Goal: Information Seeking & Learning: Find specific fact

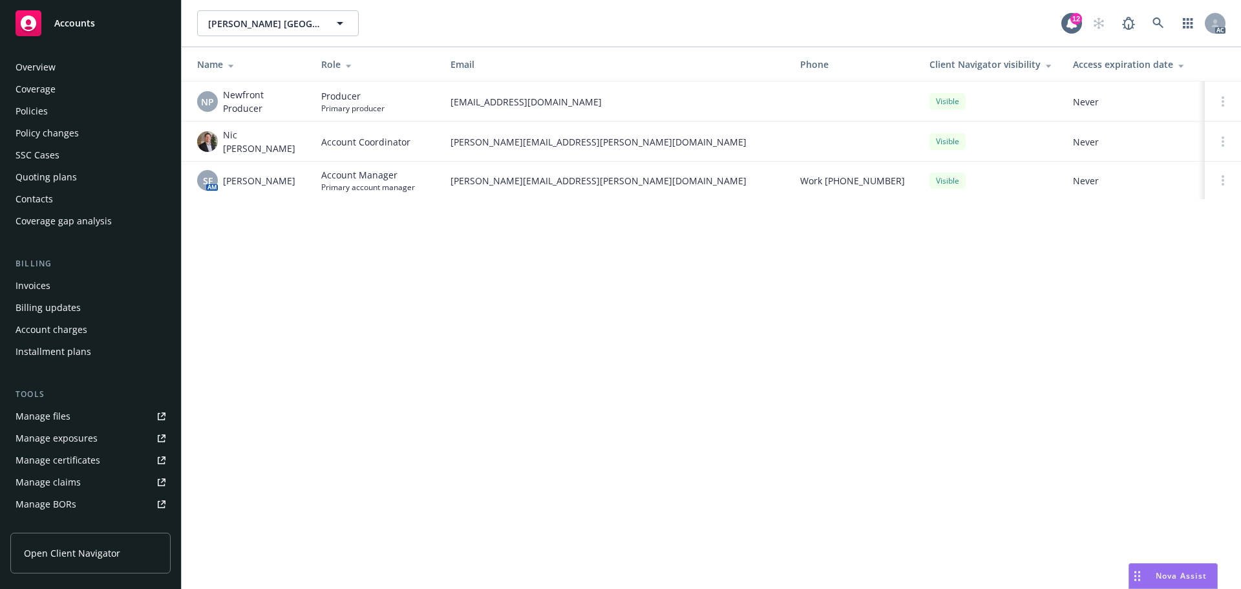
click at [61, 105] on div "Policies" at bounding box center [91, 111] width 150 height 21
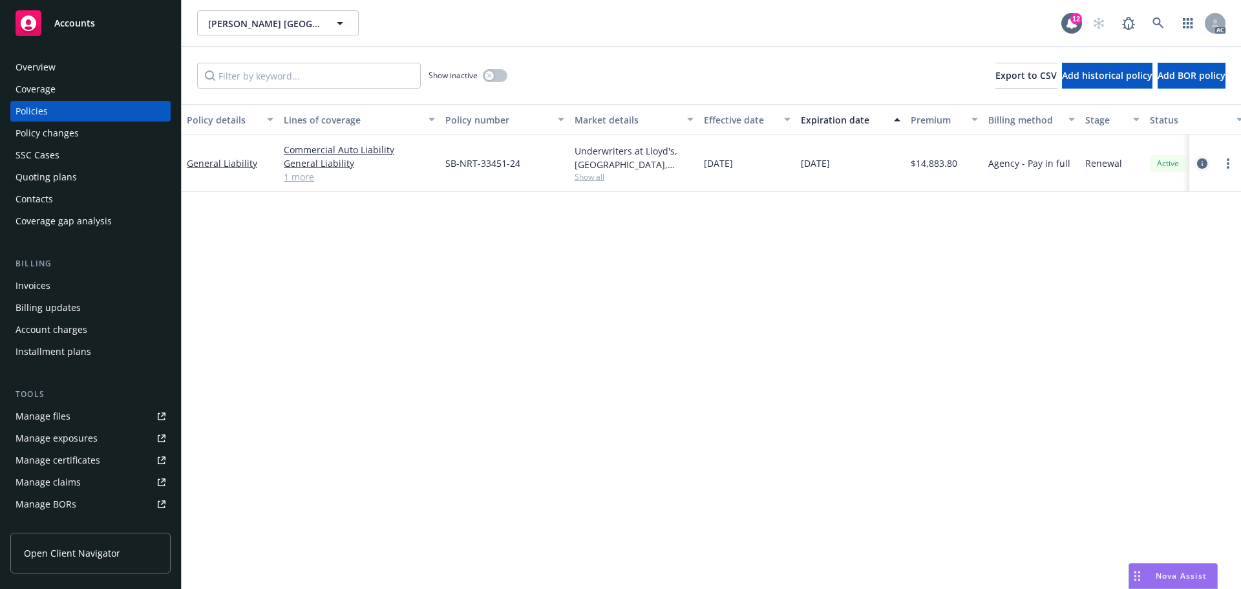
click at [1205, 166] on icon "circleInformation" at bounding box center [1202, 163] width 10 height 10
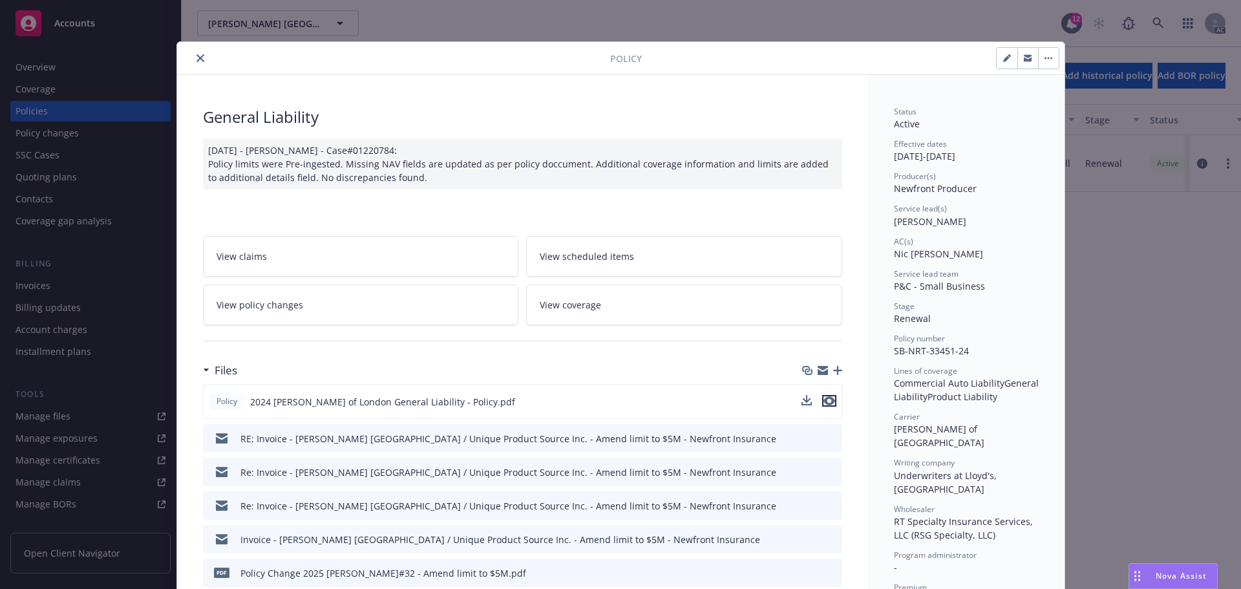
click at [824, 399] on icon "preview file" at bounding box center [829, 400] width 12 height 9
click at [196, 61] on icon "close" at bounding box center [200, 58] width 8 height 8
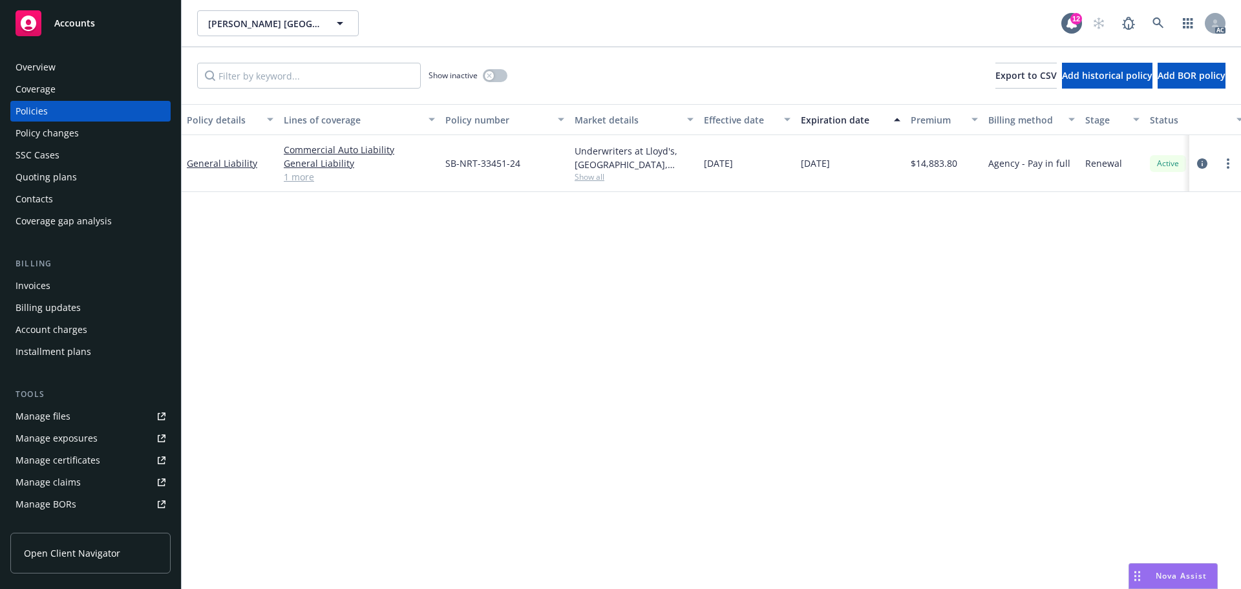
click at [50, 404] on div "Tools Manage files Manage exposures Manage certificates Manage claims Manage BO…" at bounding box center [90, 462] width 160 height 149
click at [47, 408] on div "Manage files" at bounding box center [43, 416] width 55 height 21
drag, startPoint x: 98, startPoint y: 69, endPoint x: 476, endPoint y: 105, distance: 379.8
click at [98, 69] on div "Overview" at bounding box center [91, 67] width 150 height 21
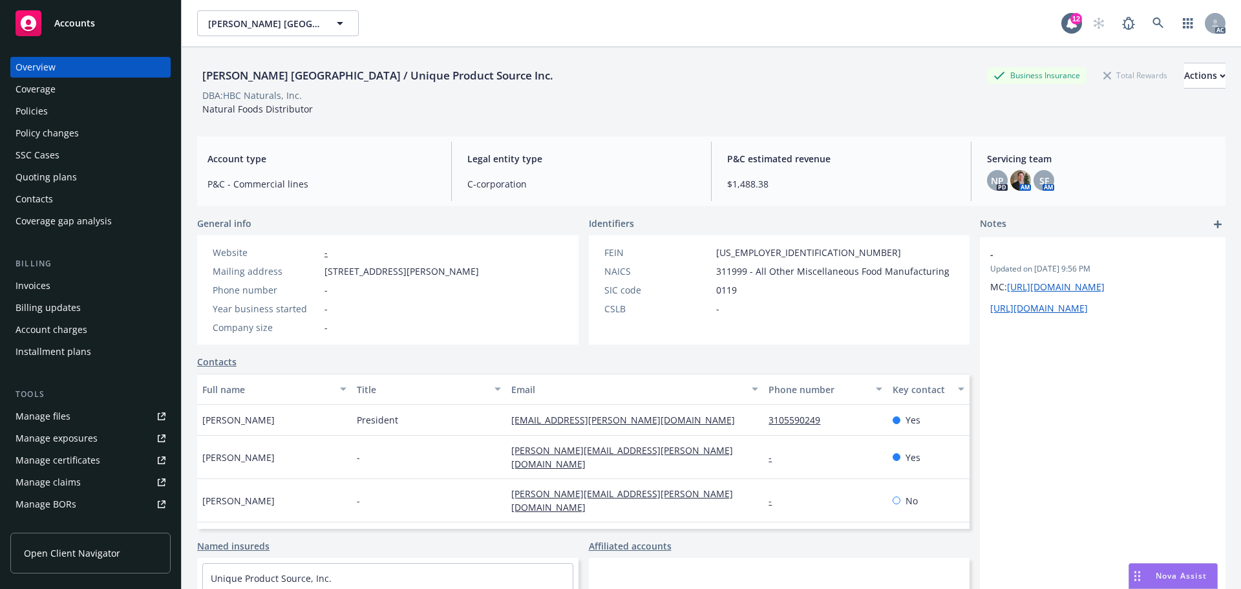
click at [52, 97] on div "Coverage" at bounding box center [36, 89] width 40 height 21
click at [50, 107] on div "Policies" at bounding box center [91, 111] width 150 height 21
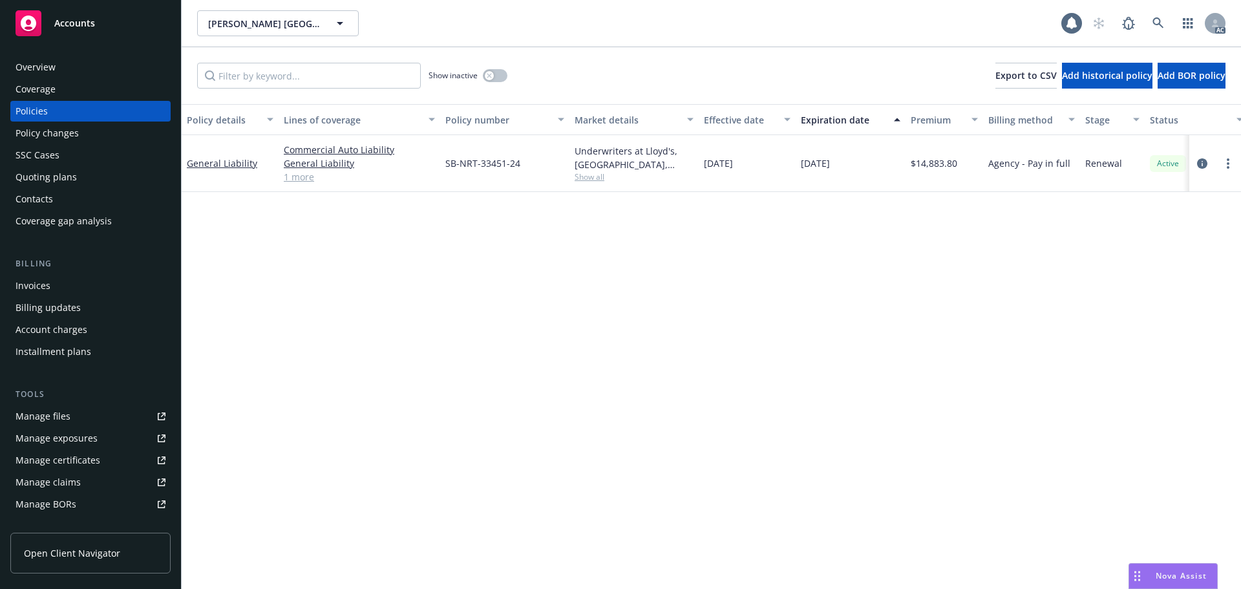
click at [306, 179] on link "1 more" at bounding box center [359, 177] width 151 height 14
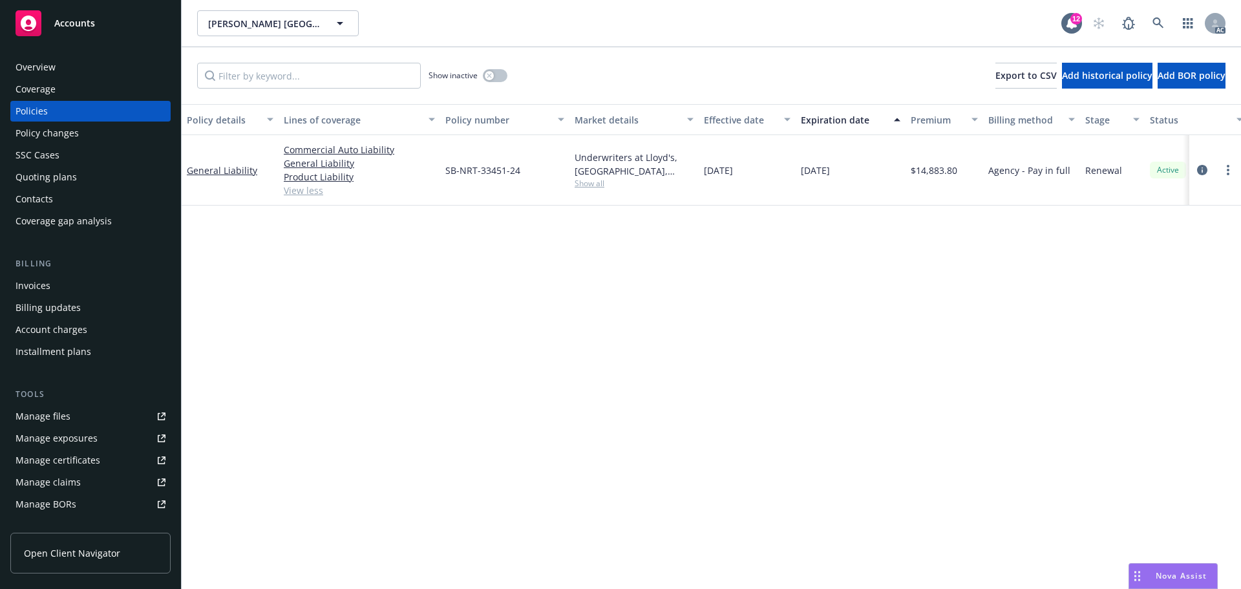
click at [591, 190] on div "Underwriters at Lloyd's, London, Lloyd's of London, RT Specialty Insurance Serv…" at bounding box center [633, 170] width 129 height 70
click at [593, 188] on span "Show all" at bounding box center [634, 183] width 119 height 11
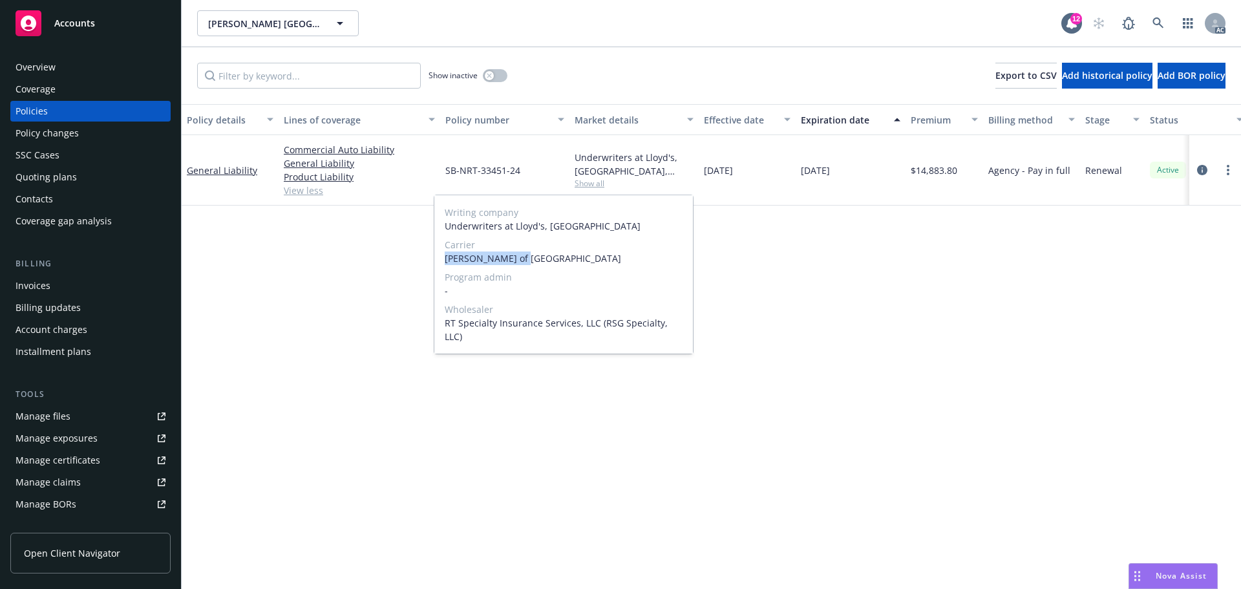
drag, startPoint x: 504, startPoint y: 261, endPoint x: 439, endPoint y: 262, distance: 64.6
click at [439, 262] on div "Writing company Underwriters at Lloyd's, London Carrier Lloyd's of London Progr…" at bounding box center [563, 274] width 259 height 158
copy span "Lloyd's of London"
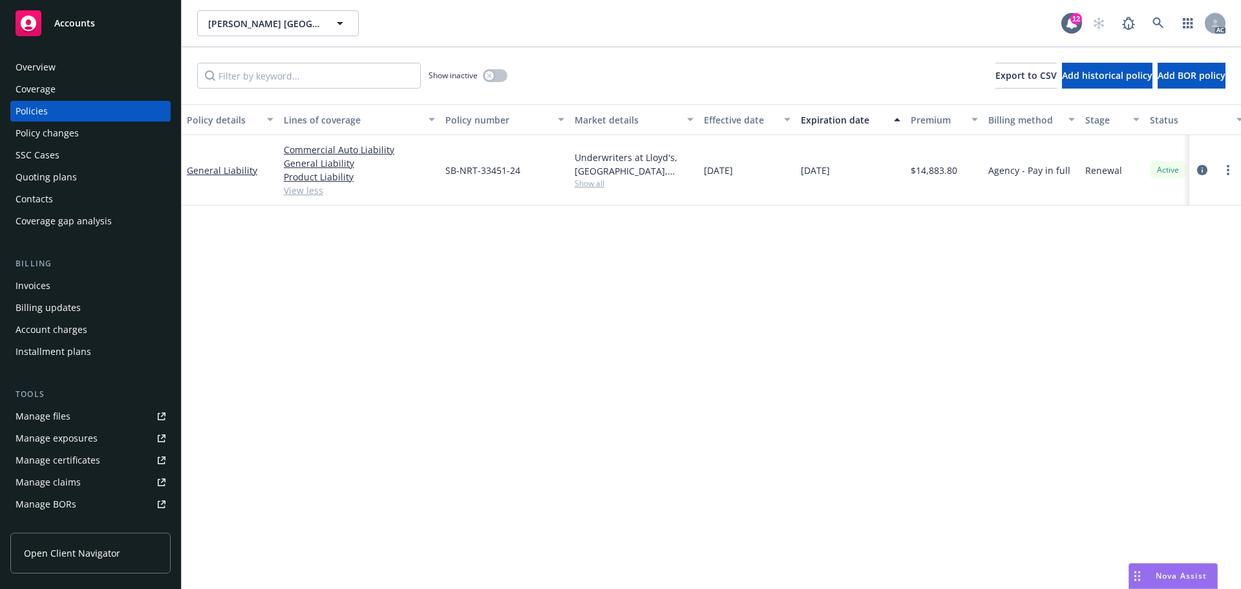
drag, startPoint x: 874, startPoint y: 385, endPoint x: 881, endPoint y: 305, distance: 80.5
click at [873, 385] on div "Policy details Lines of coverage Policy number Market details Effective date Ex…" at bounding box center [711, 346] width 1059 height 485
drag, startPoint x: 960, startPoint y: 179, endPoint x: 916, endPoint y: 187, distance: 44.7
click at [916, 187] on div "$14,883.80" at bounding box center [945, 170] width 78 height 70
copy span "14,883.80"
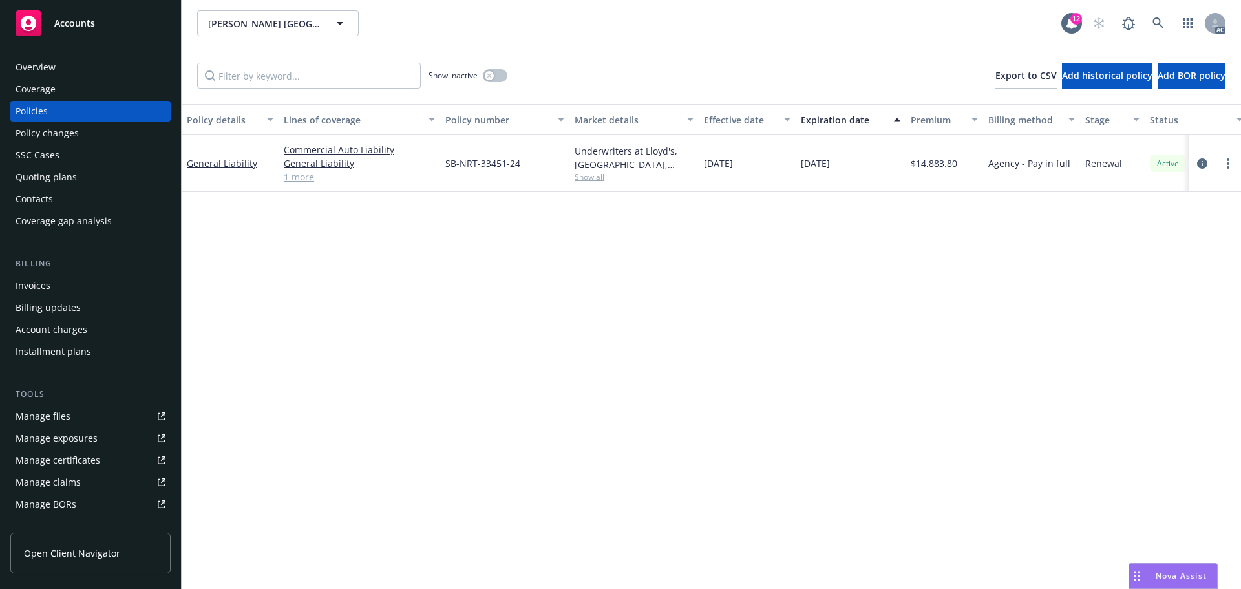
click at [311, 177] on link "1 more" at bounding box center [359, 177] width 151 height 14
click at [308, 179] on link "1 more" at bounding box center [359, 177] width 151 height 14
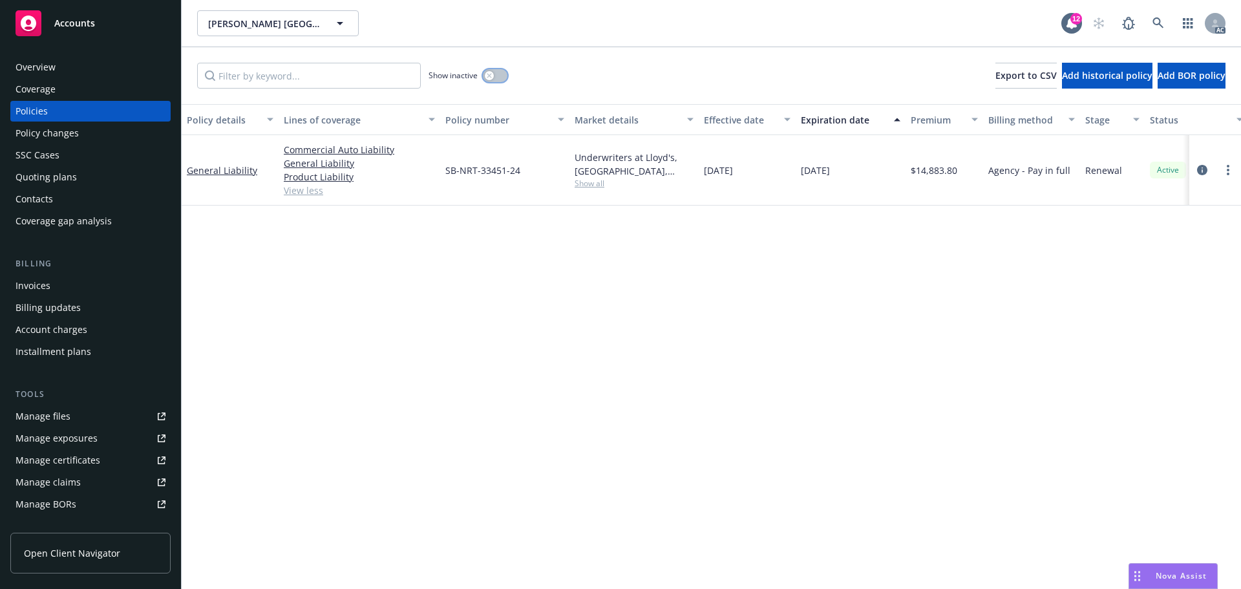
click at [502, 79] on button "button" at bounding box center [495, 75] width 25 height 13
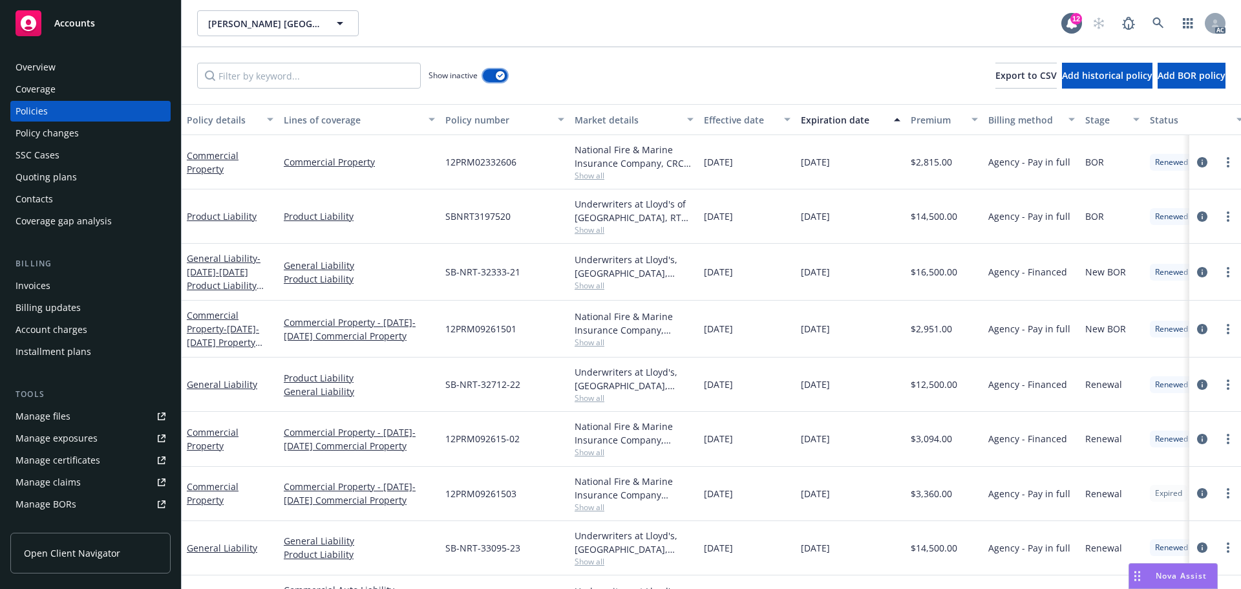
scroll to position [53, 0]
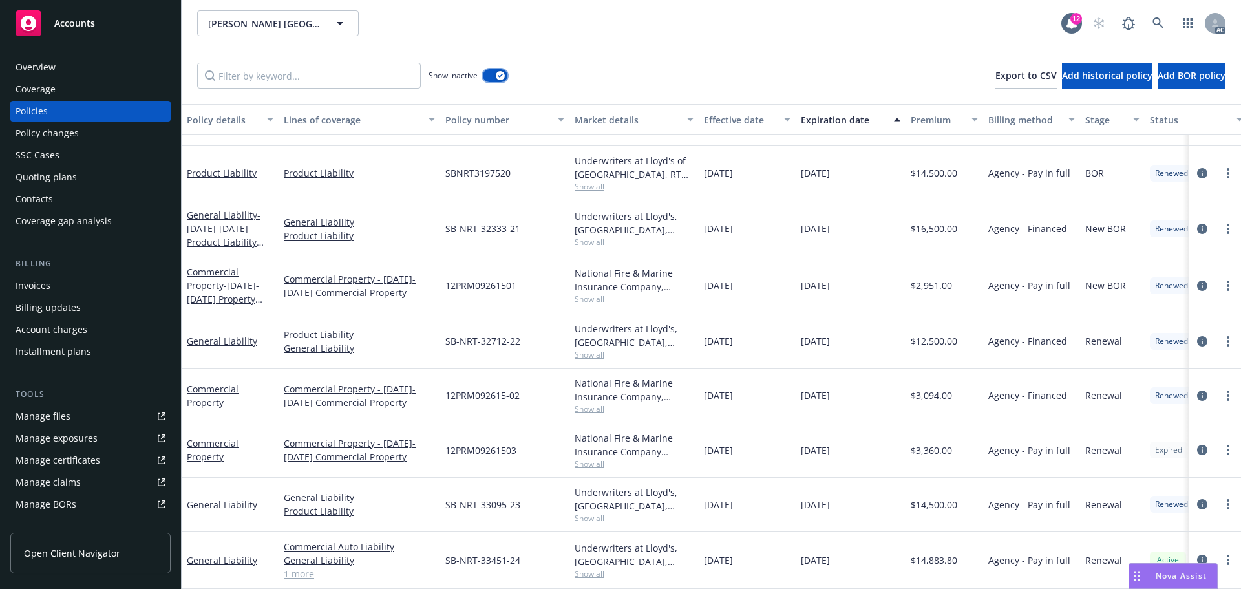
click at [498, 74] on icon "button" at bounding box center [500, 76] width 5 height 4
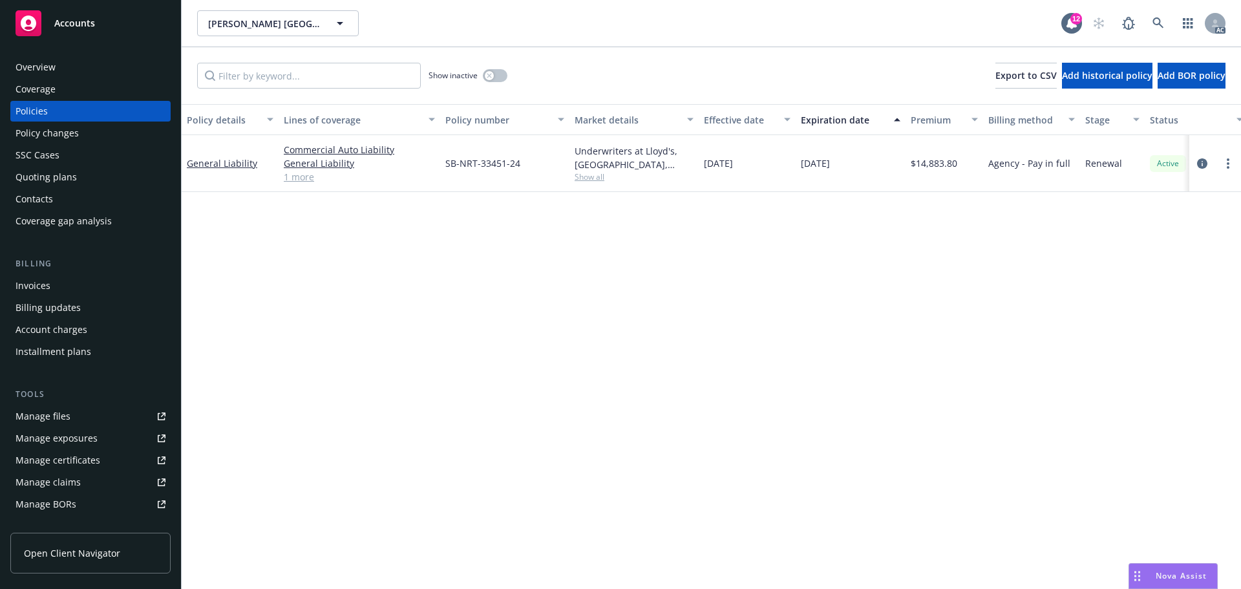
click at [54, 75] on div "Overview" at bounding box center [36, 67] width 40 height 21
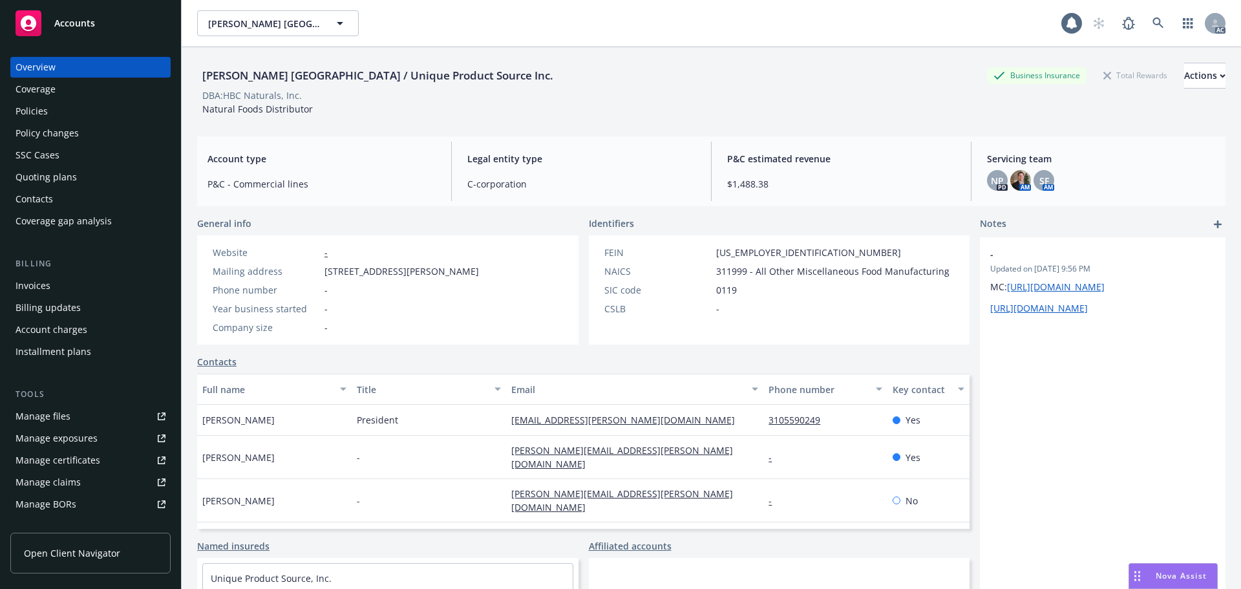
drag, startPoint x: 429, startPoint y: 413, endPoint x: 346, endPoint y: 420, distance: 83.0
click at [346, 420] on div "Nicolas Holleville President accounting@sevene-group.com 3105590249 Yes" at bounding box center [583, 420] width 772 height 31
copy div "President"
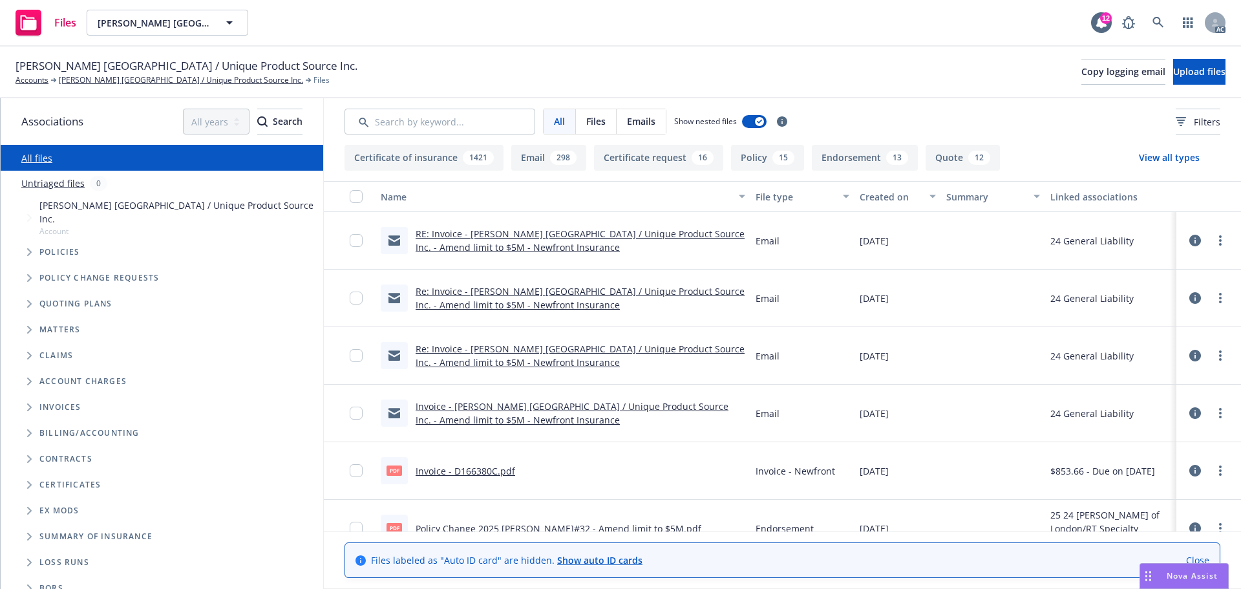
click at [23, 242] on span "Tree Example" at bounding box center [29, 252] width 21 height 21
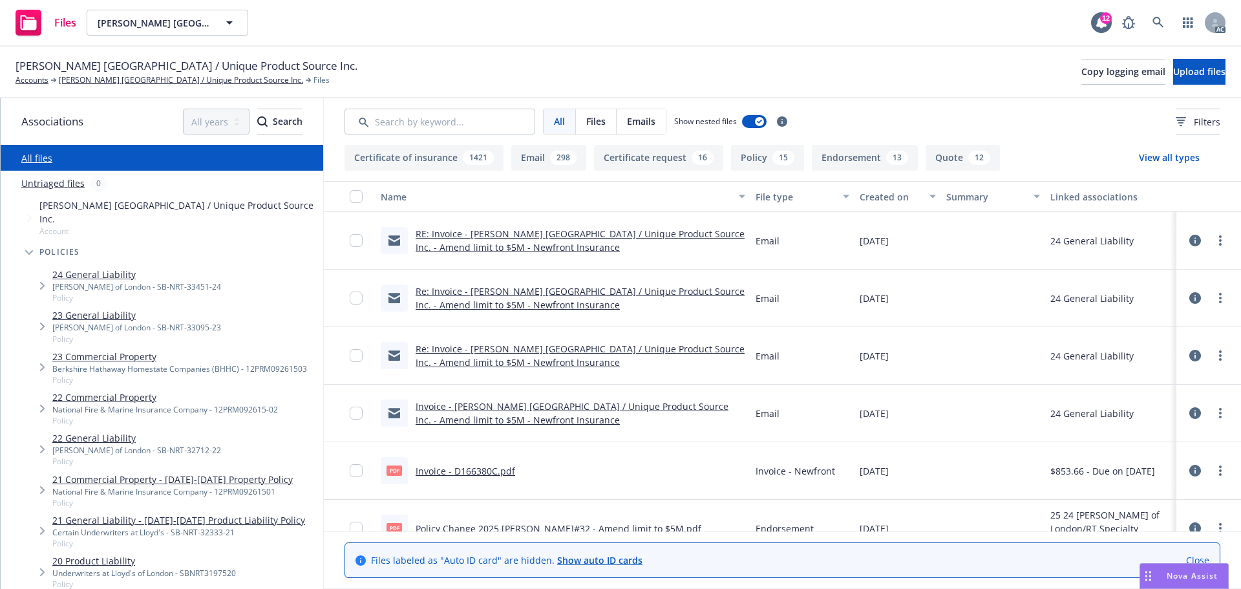
click at [132, 268] on link "24 General Liability" at bounding box center [136, 275] width 169 height 14
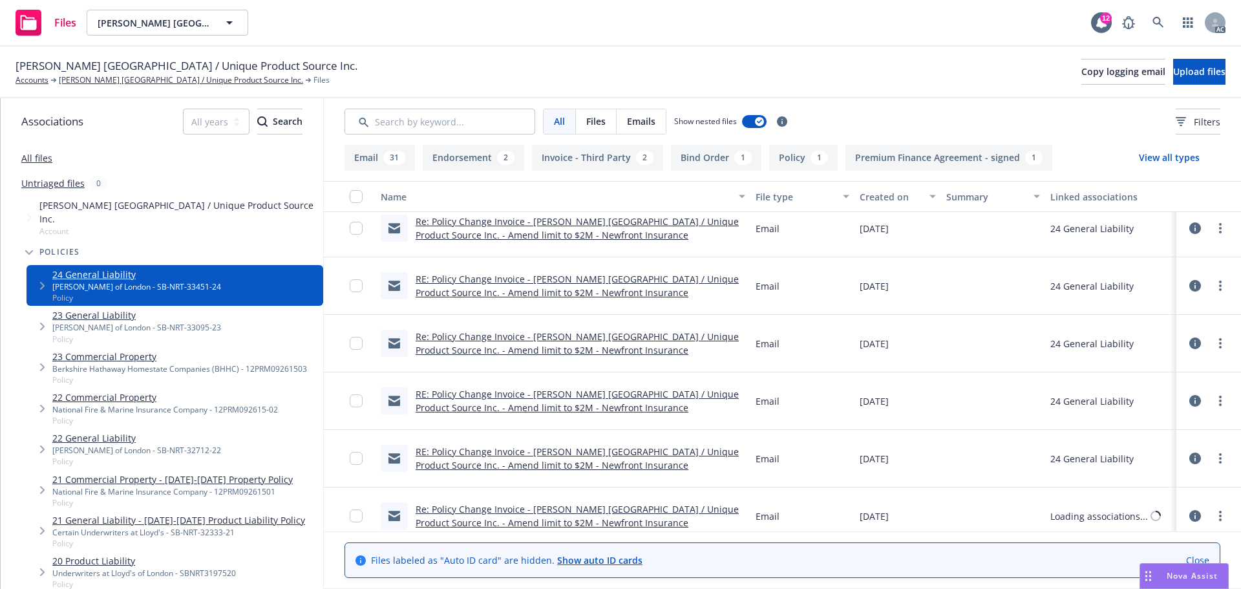
scroll to position [646, 0]
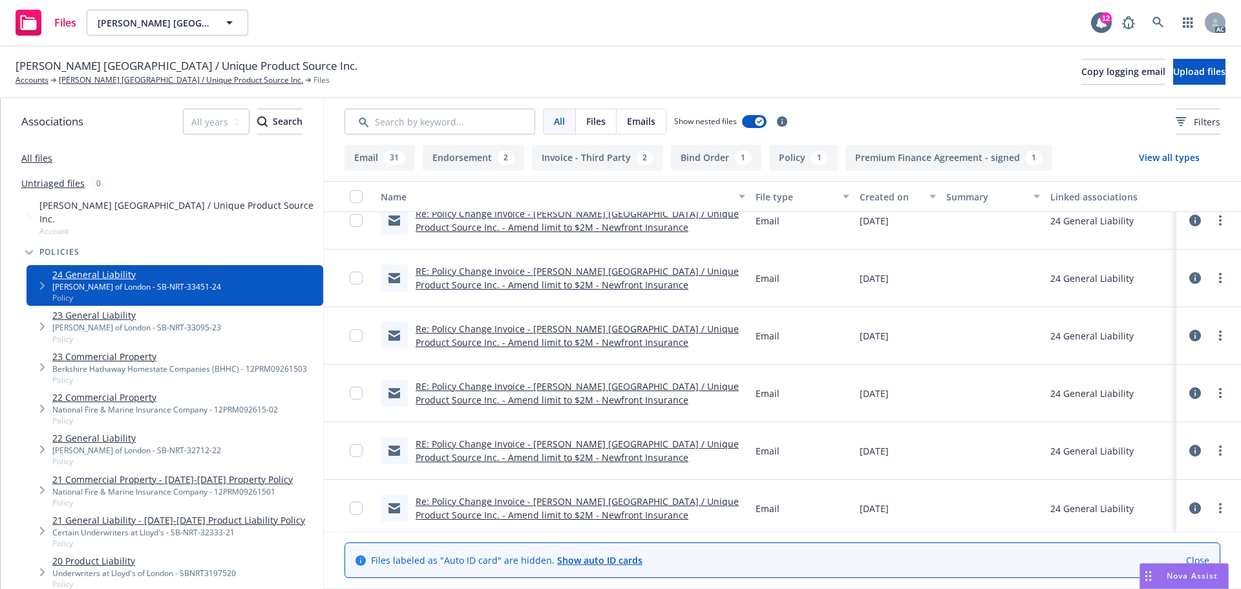
click at [794, 158] on button "Policy 1" at bounding box center [803, 158] width 69 height 26
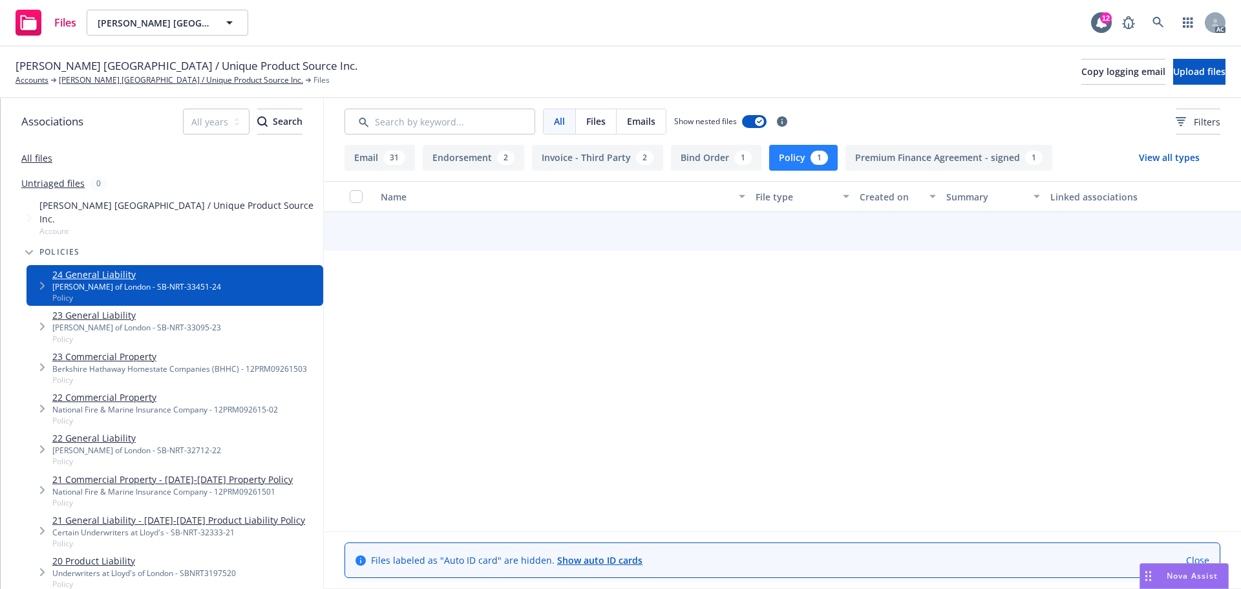
scroll to position [0, 0]
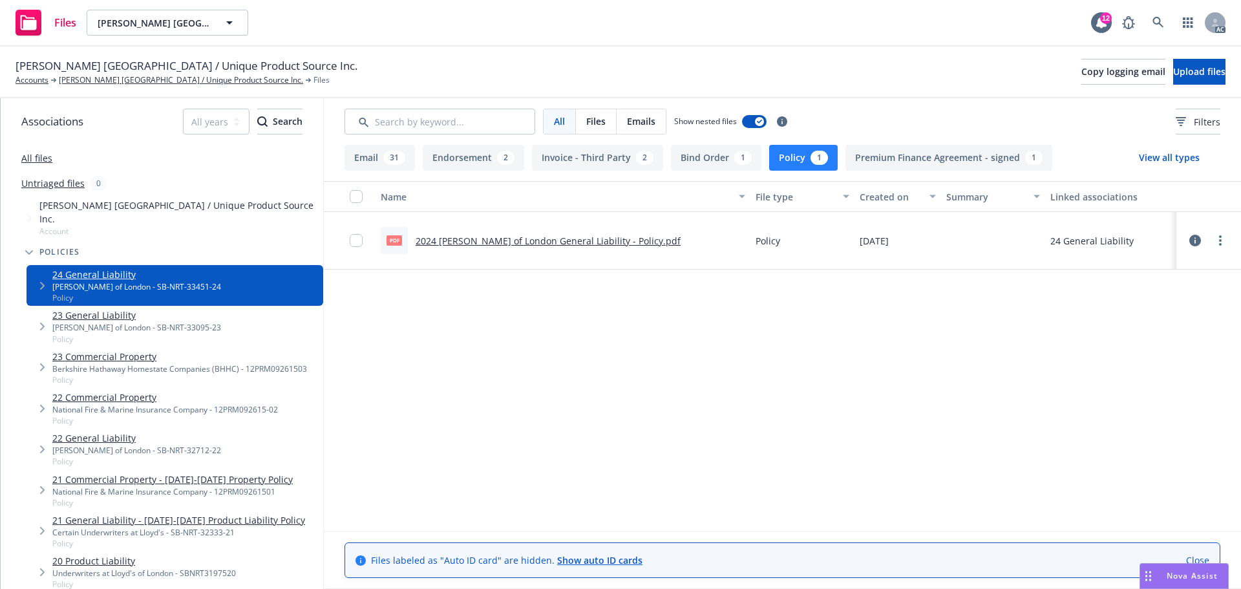
click at [469, 154] on button "Endorsement 2" at bounding box center [473, 158] width 101 height 26
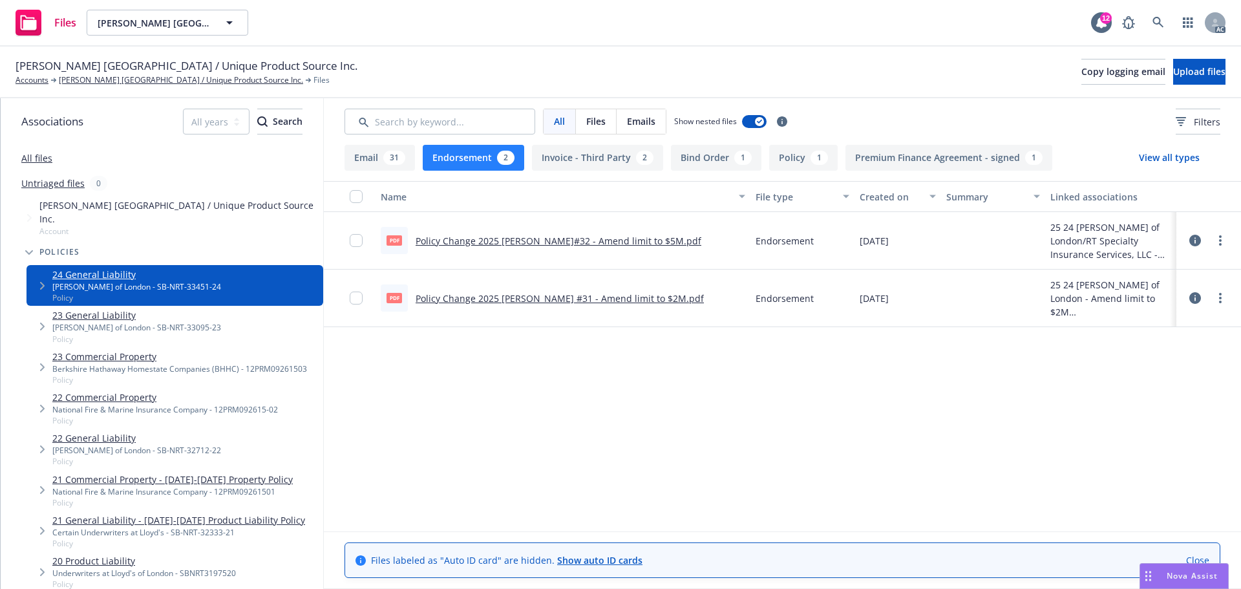
click at [436, 296] on link "Policy Change 2025 [PERSON_NAME] #31 - Amend limit to $2M.pdf" at bounding box center [560, 298] width 288 height 12
click at [429, 239] on link "Policy Change 2025 [PERSON_NAME]#32 - Amend limit to $5M.pdf" at bounding box center [559, 241] width 286 height 12
click at [1203, 299] on div at bounding box center [1208, 298] width 39 height 26
click at [1198, 298] on icon at bounding box center [1195, 298] width 12 height 12
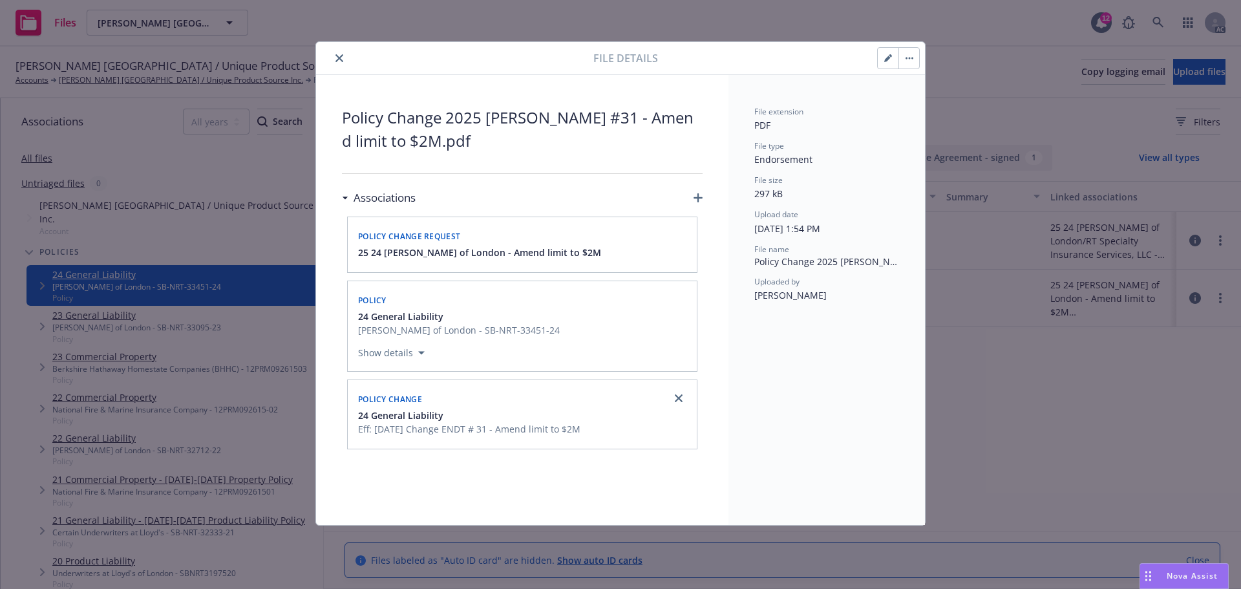
click at [343, 61] on button "close" at bounding box center [340, 58] width 16 height 16
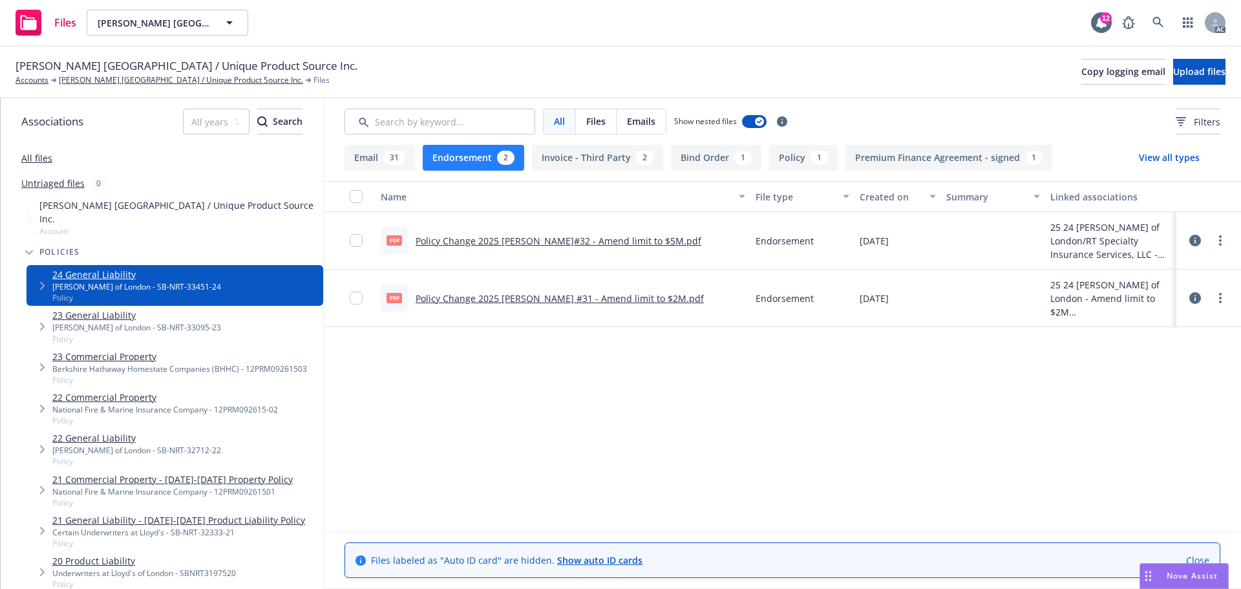
click at [1195, 237] on icon at bounding box center [1195, 241] width 12 height 12
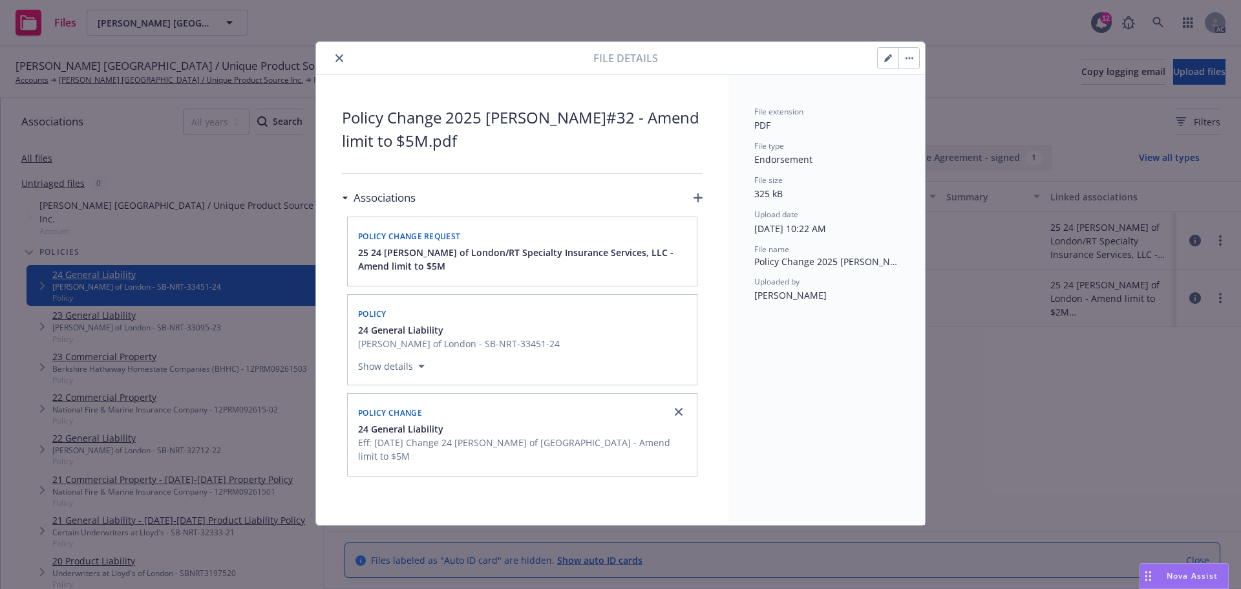
click at [342, 59] on icon "close" at bounding box center [339, 58] width 8 height 8
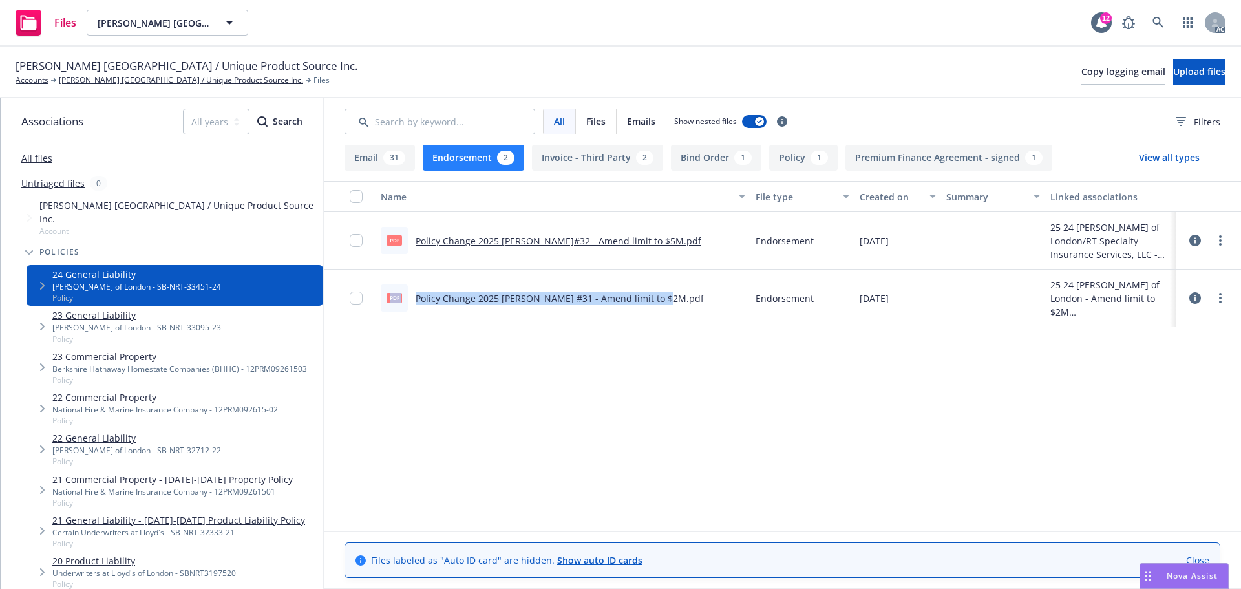
drag, startPoint x: 703, startPoint y: 302, endPoint x: 381, endPoint y: 304, distance: 321.9
click at [381, 304] on div "pdf Policy Change 2025 [PERSON_NAME] #31 - Amend limit to $2M.pdf" at bounding box center [563, 299] width 375 height 58
click at [692, 302] on div "pdf Policy Change 2025 [PERSON_NAME] #31 - Amend limit to $2M.pdf" at bounding box center [563, 299] width 375 height 58
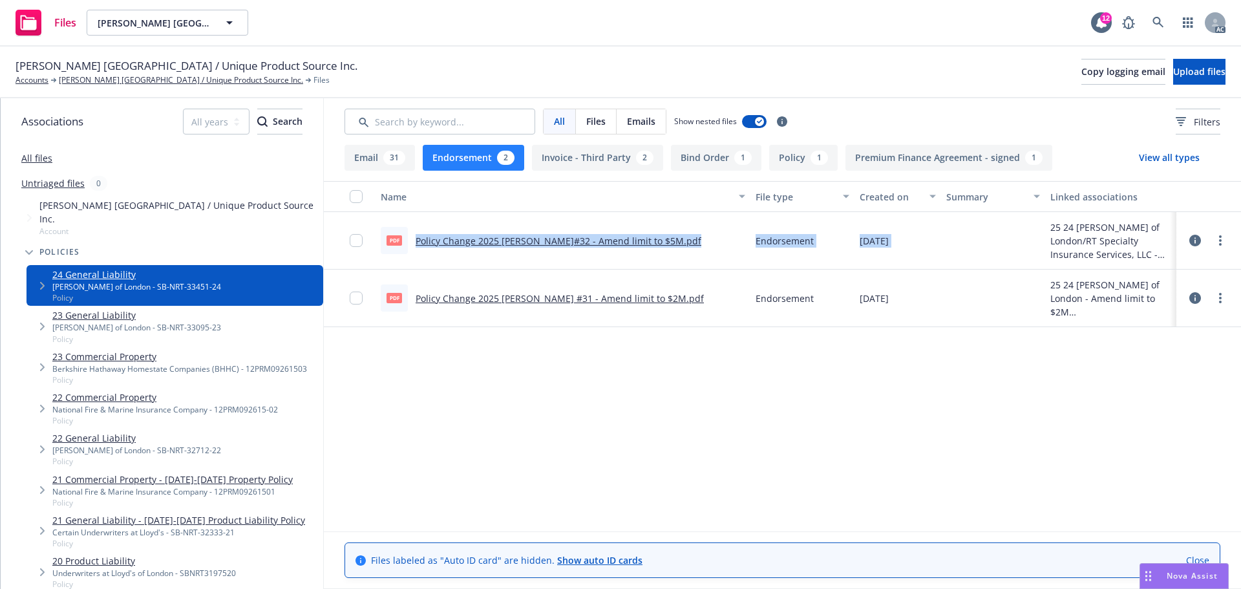
drag, startPoint x: 956, startPoint y: 249, endPoint x: 403, endPoint y: 242, distance: 553.3
click at [403, 242] on div "pdf Policy Change 2025 [PERSON_NAME]#32 - Amend limit to $5M.pdf Endorsement [D…" at bounding box center [782, 241] width 917 height 58
click at [671, 252] on div "pdf Policy Change 2025 [PERSON_NAME]#32 - Amend limit to $5M.pdf" at bounding box center [563, 241] width 375 height 58
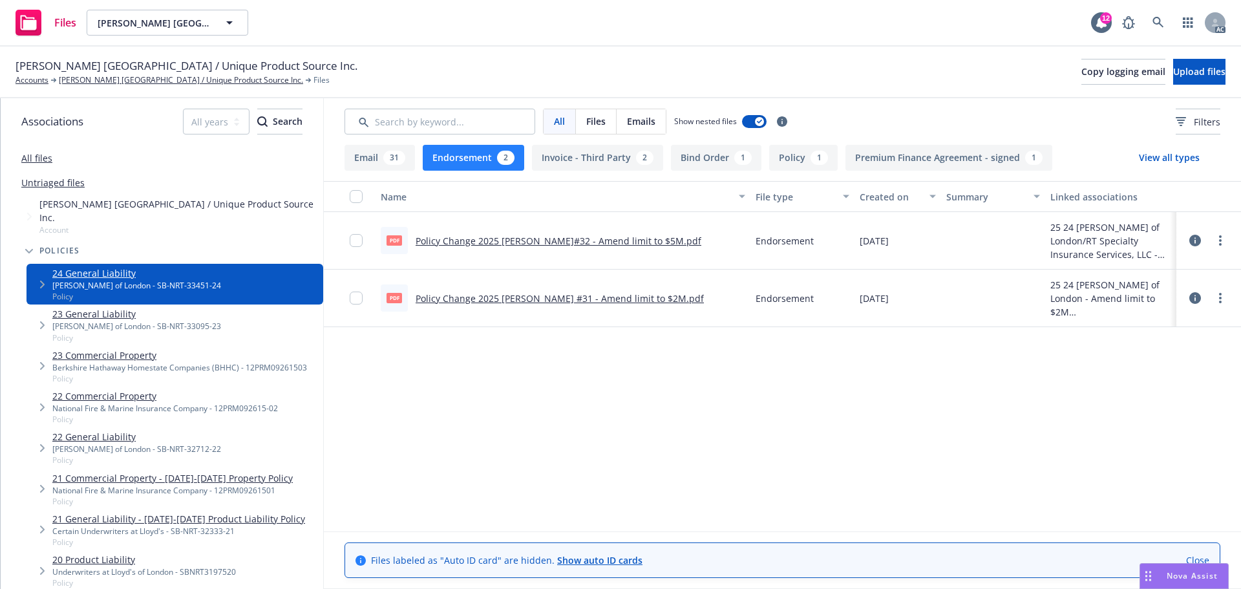
click at [52, 160] on div "All files" at bounding box center [162, 158] width 323 height 26
click at [37, 155] on link "All files" at bounding box center [36, 158] width 31 height 12
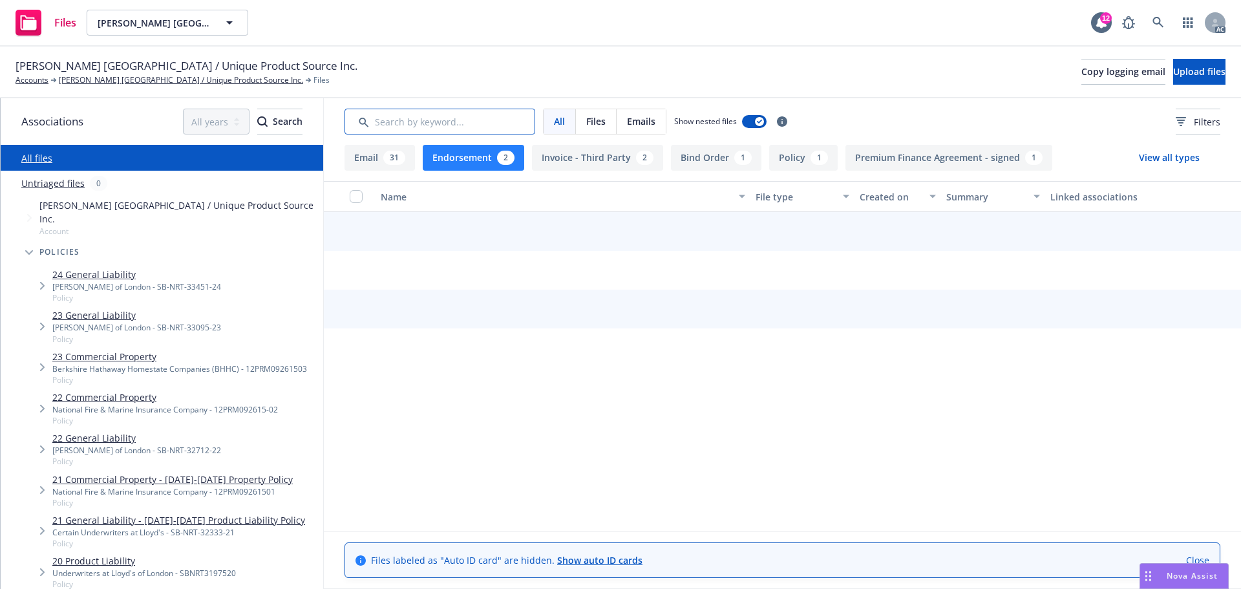
click at [397, 125] on input "Search by keyword..." at bounding box center [440, 122] width 191 height 26
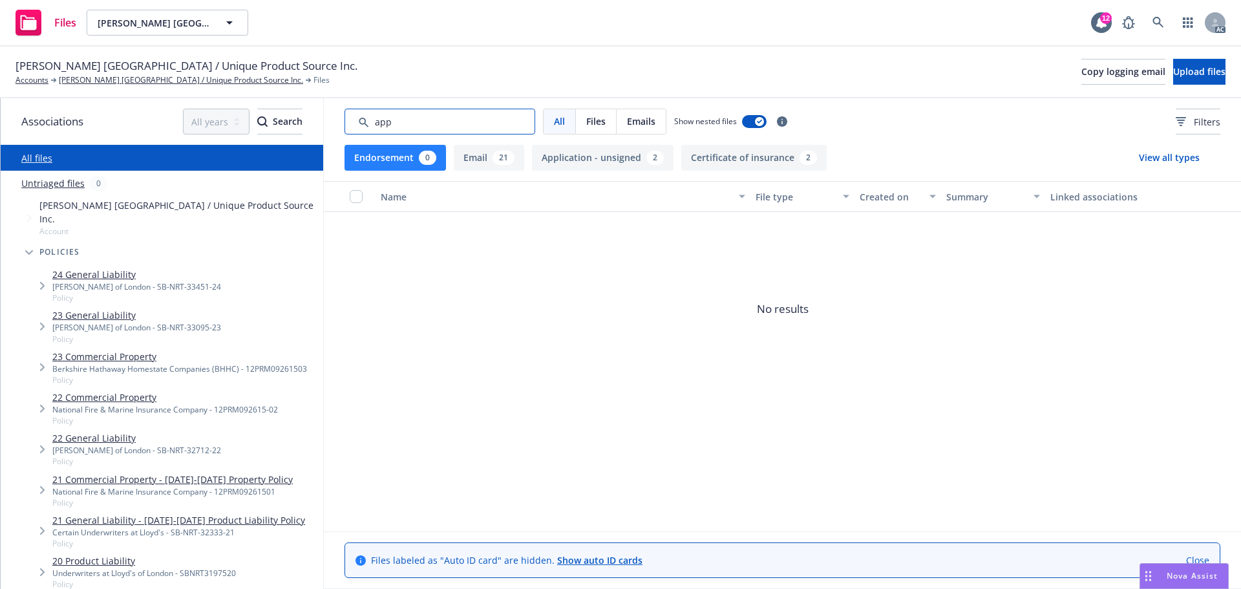
type input "app"
click at [372, 151] on button "Endorsement 0" at bounding box center [395, 158] width 101 height 26
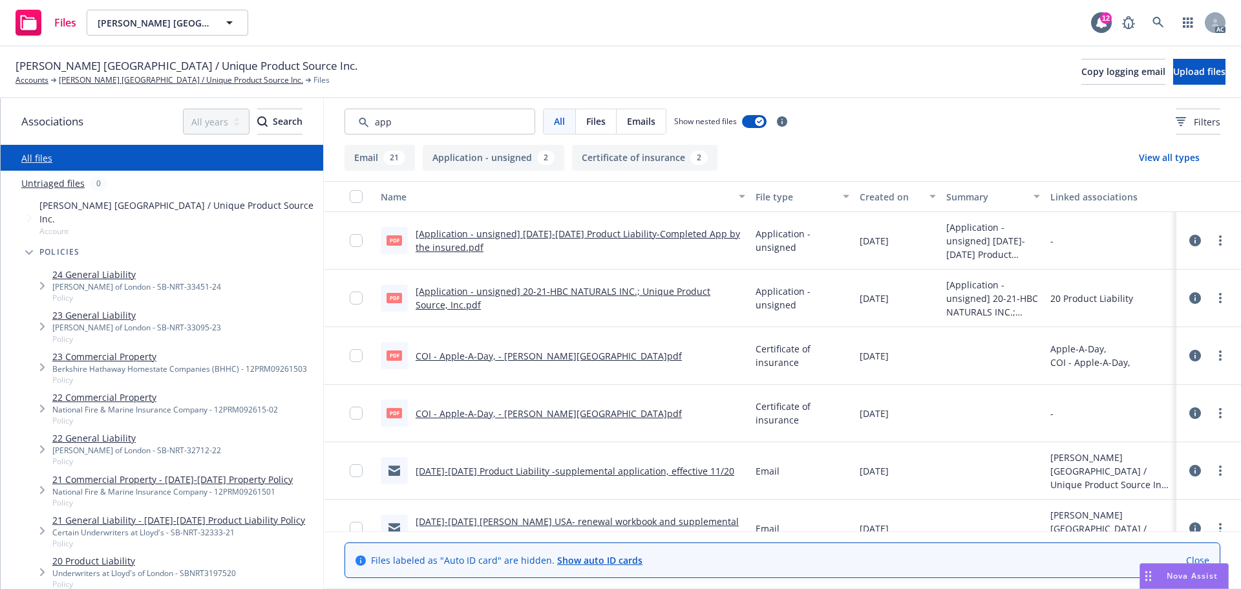
drag, startPoint x: 922, startPoint y: 198, endPoint x: 898, endPoint y: 190, distance: 25.1
click at [918, 196] on div "Created on" at bounding box center [898, 197] width 76 height 14
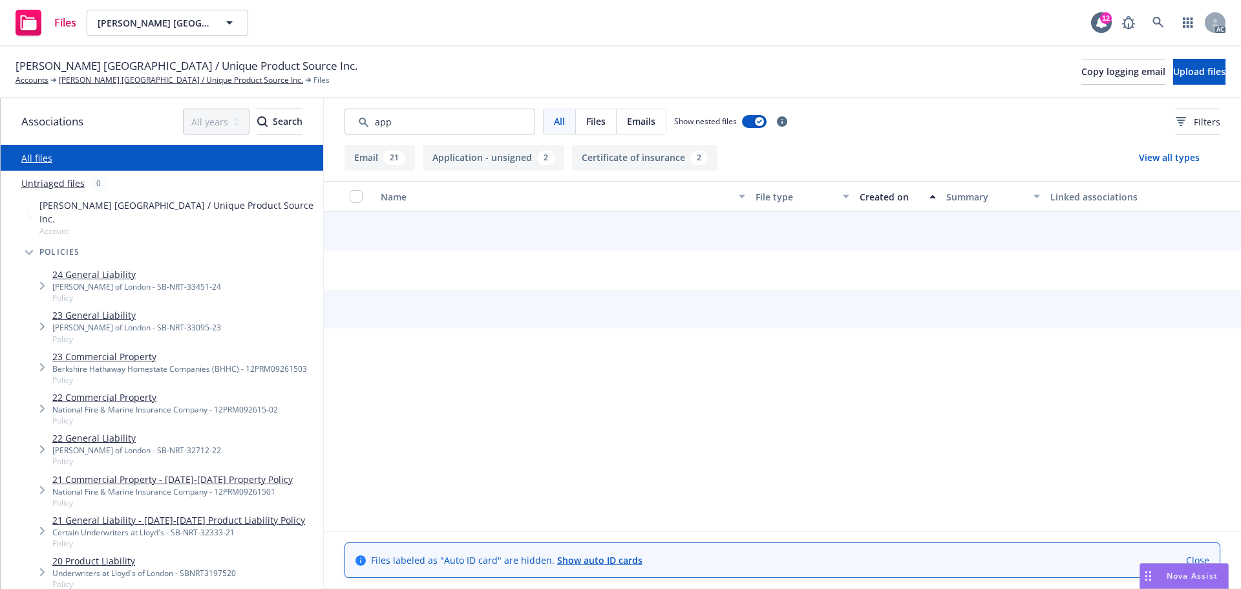
click at [898, 190] on div "Created on" at bounding box center [891, 197] width 62 height 14
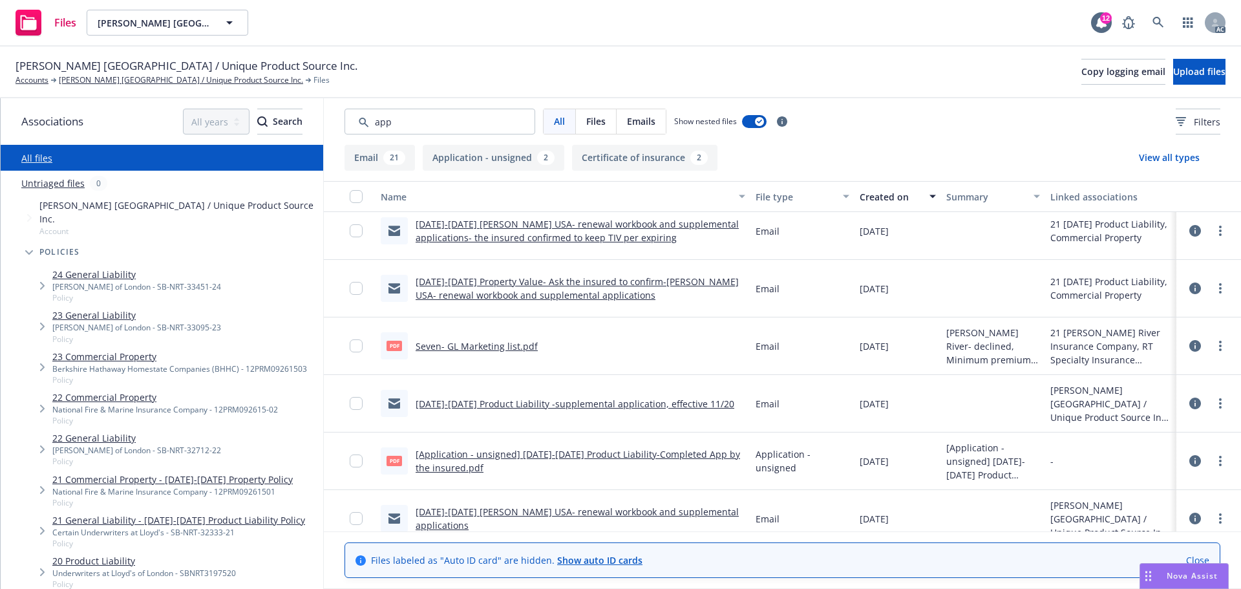
scroll to position [1107, 0]
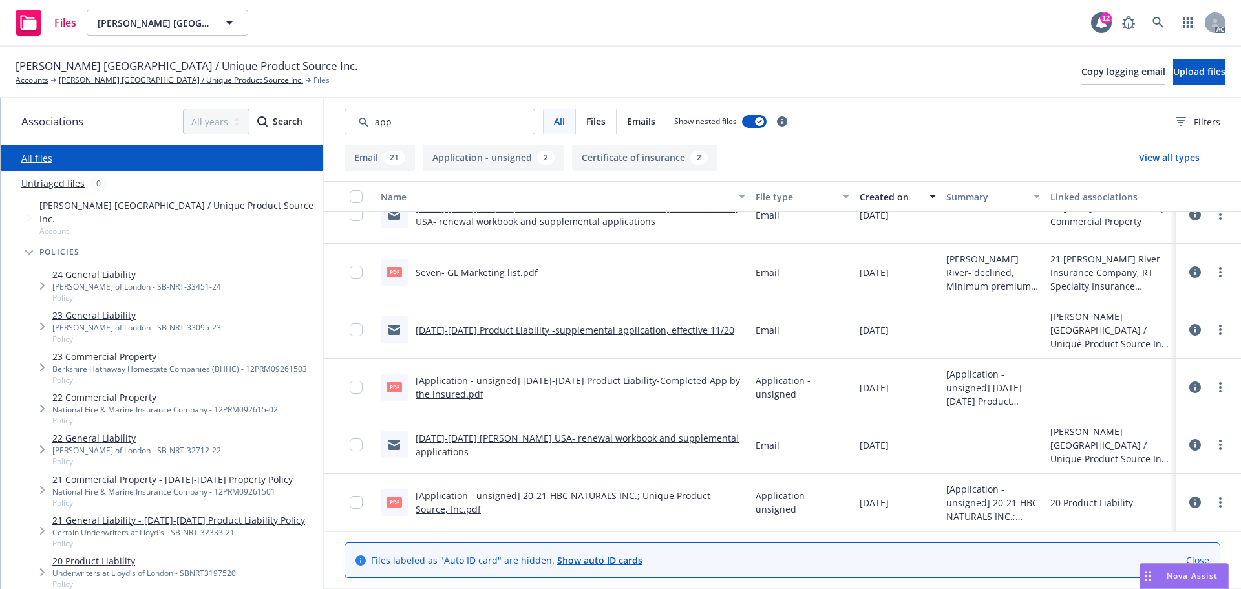
click at [587, 377] on link "[Application - unsigned] [DATE]-[DATE] Product Liability-Completed App by the i…" at bounding box center [578, 387] width 324 height 26
click at [624, 494] on link "[Application - unsigned] 20-21-HBC NATURALS INC.; Unique Product Source, Inc.pdf" at bounding box center [563, 502] width 295 height 26
drag, startPoint x: 354, startPoint y: 142, endPoint x: 347, endPoint y: 143, distance: 7.1
click at [347, 143] on div "All Files Emails Show nested files Filters" at bounding box center [782, 121] width 917 height 47
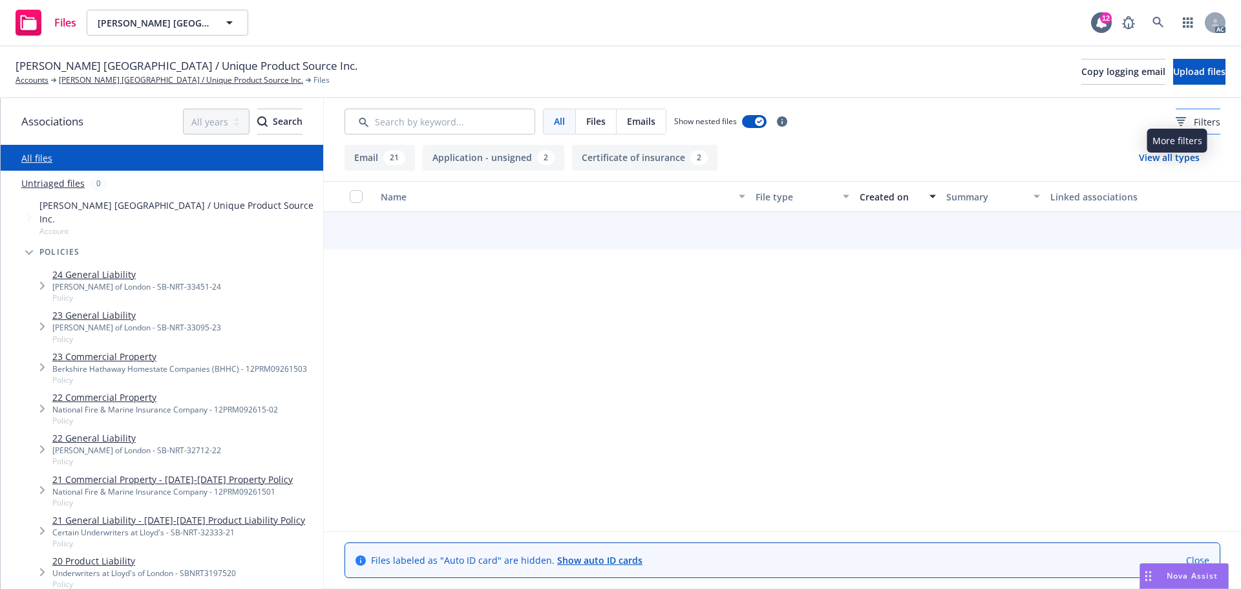
click at [1196, 118] on span "Filters" at bounding box center [1207, 122] width 27 height 14
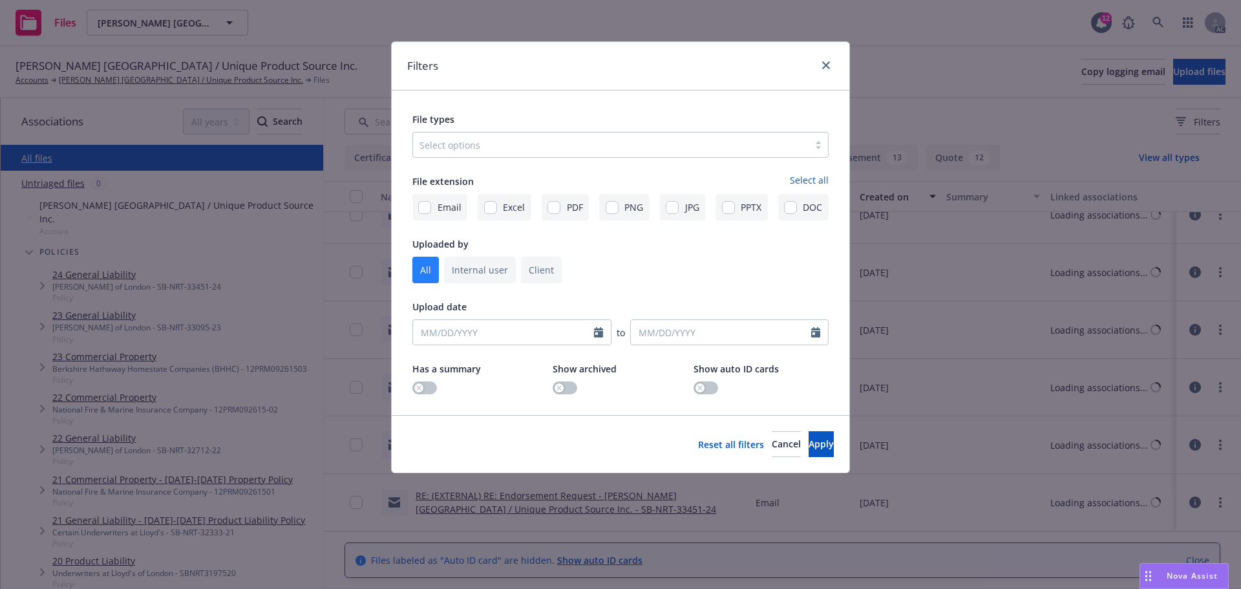
click at [554, 140] on div at bounding box center [610, 145] width 383 height 16
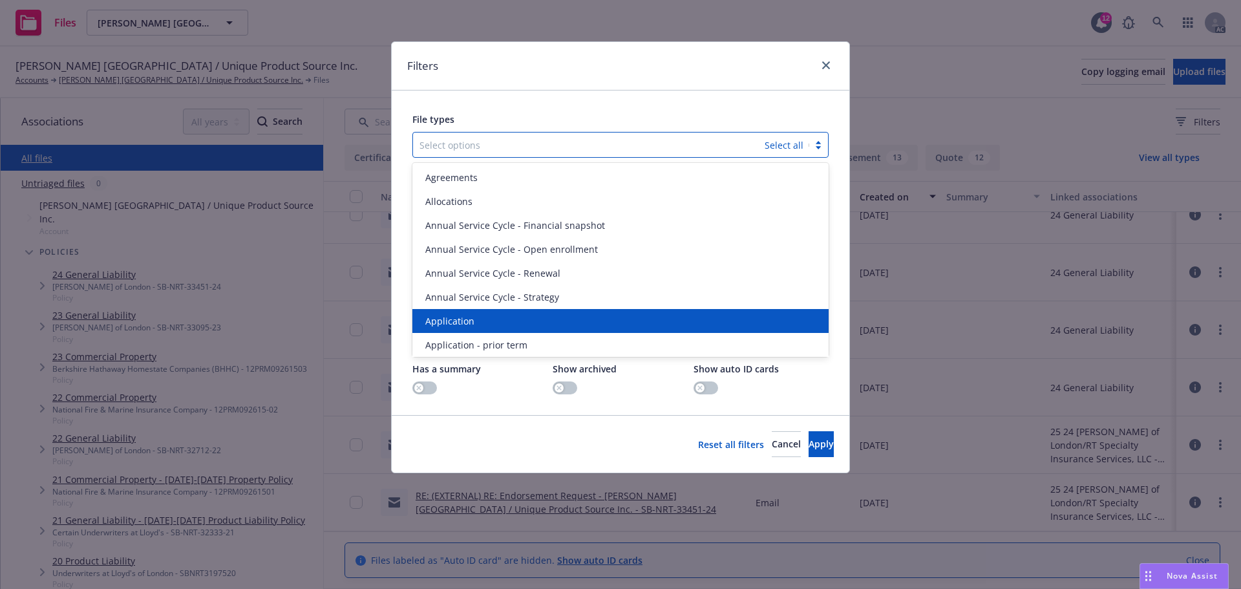
click at [447, 314] on span "Application" at bounding box center [449, 321] width 49 height 14
click at [447, 314] on span "Application - prior term" at bounding box center [476, 321] width 102 height 14
click at [447, 314] on span "Application - signed" at bounding box center [468, 321] width 87 height 14
click at [447, 314] on span "Application - unsigned" at bounding box center [474, 321] width 98 height 14
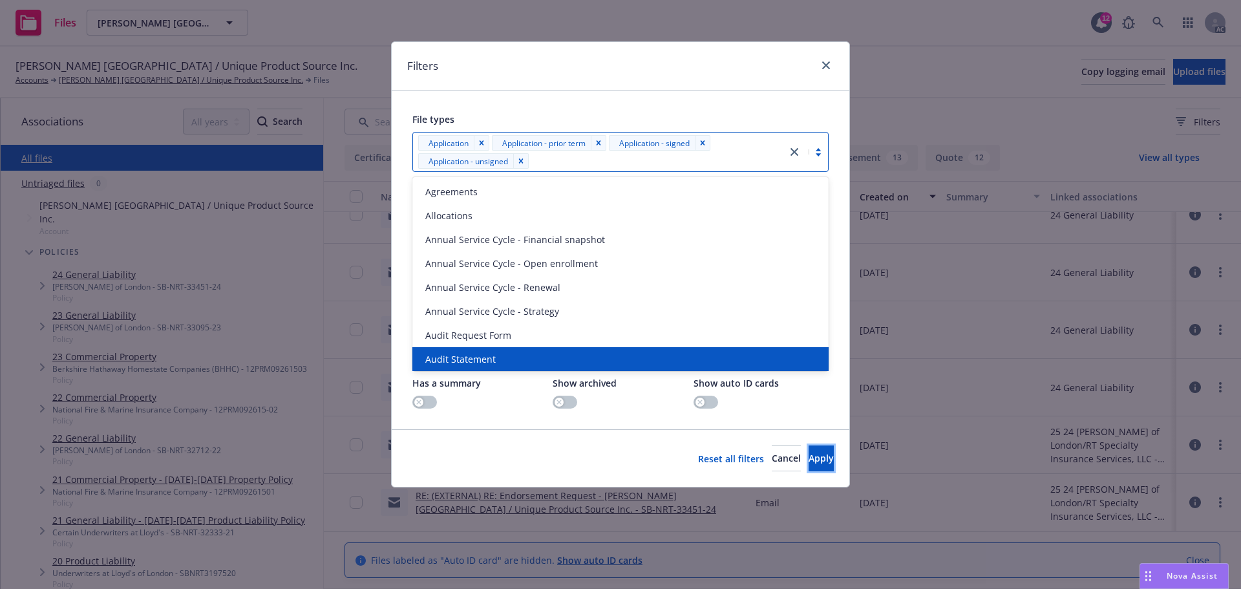
click at [815, 454] on button "Apply" at bounding box center [821, 458] width 25 height 26
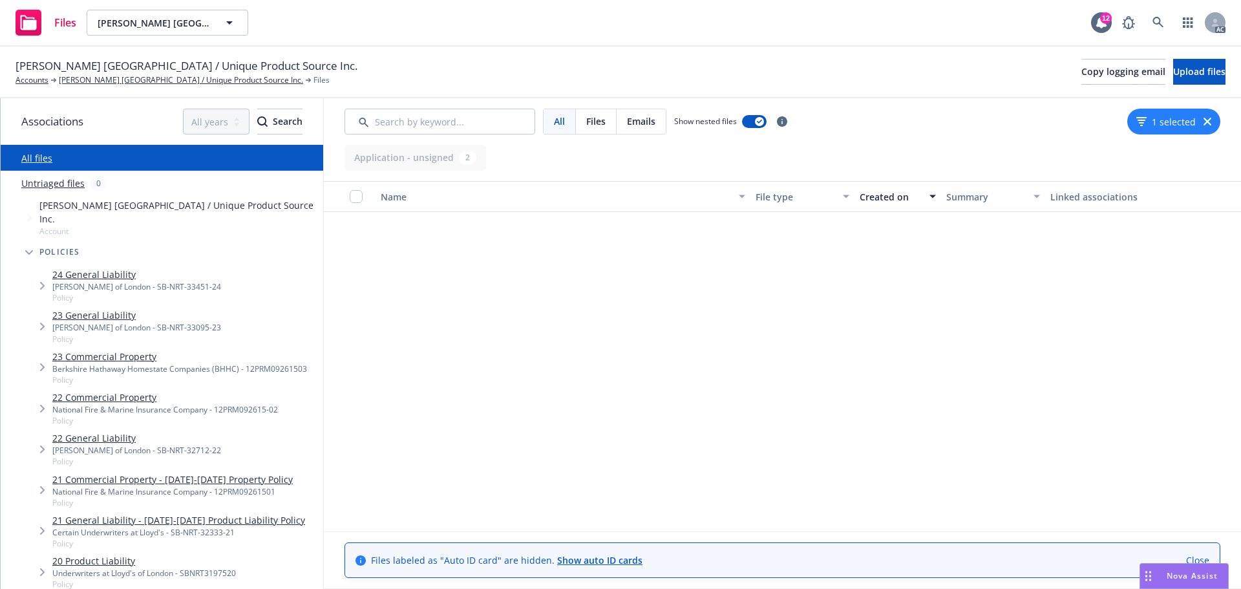
scroll to position [0, 0]
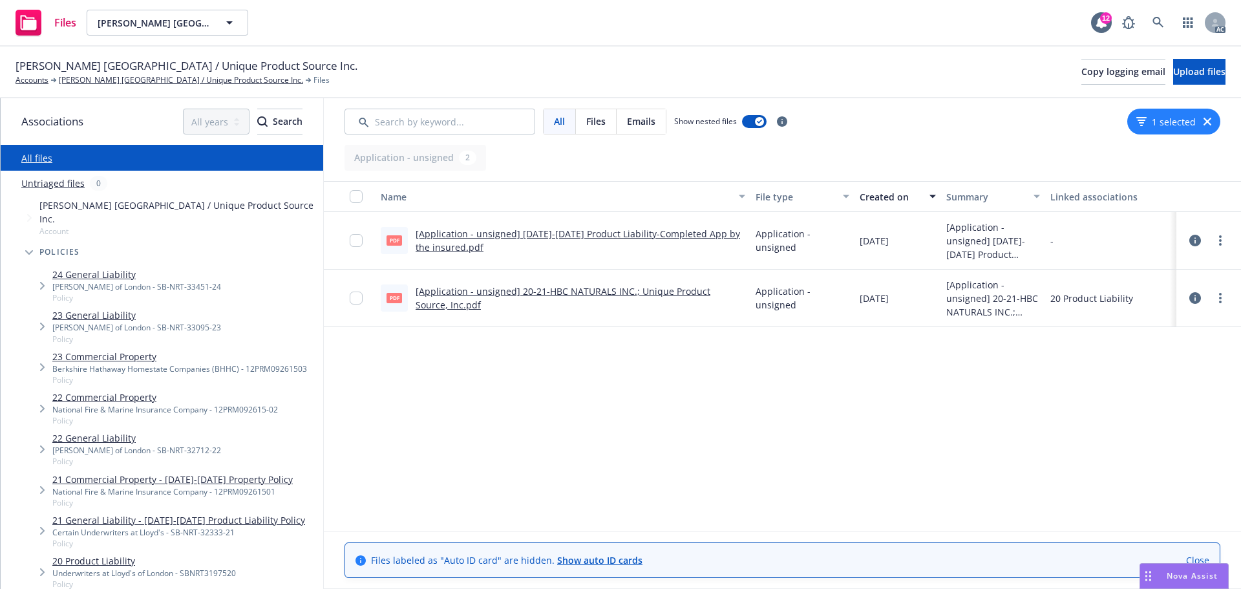
click at [123, 281] on div "[PERSON_NAME] of London - SB-NRT-33451-24" at bounding box center [136, 286] width 169 height 11
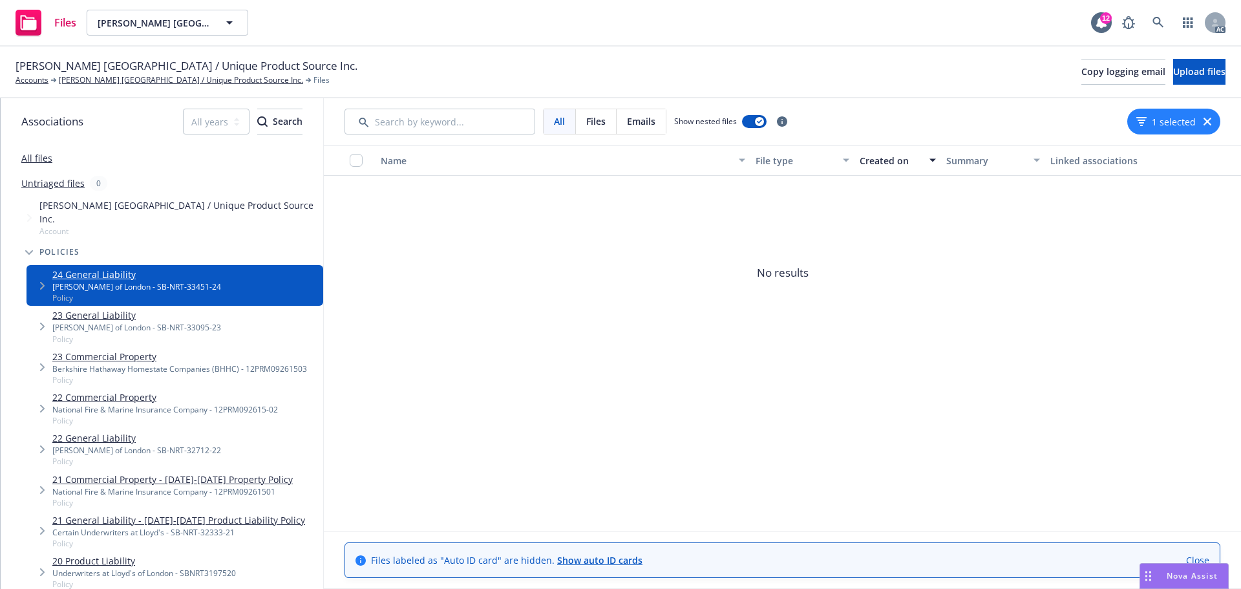
click at [1206, 115] on div "1 selected" at bounding box center [1173, 122] width 93 height 26
click at [1205, 121] on icon "button" at bounding box center [1208, 122] width 8 height 8
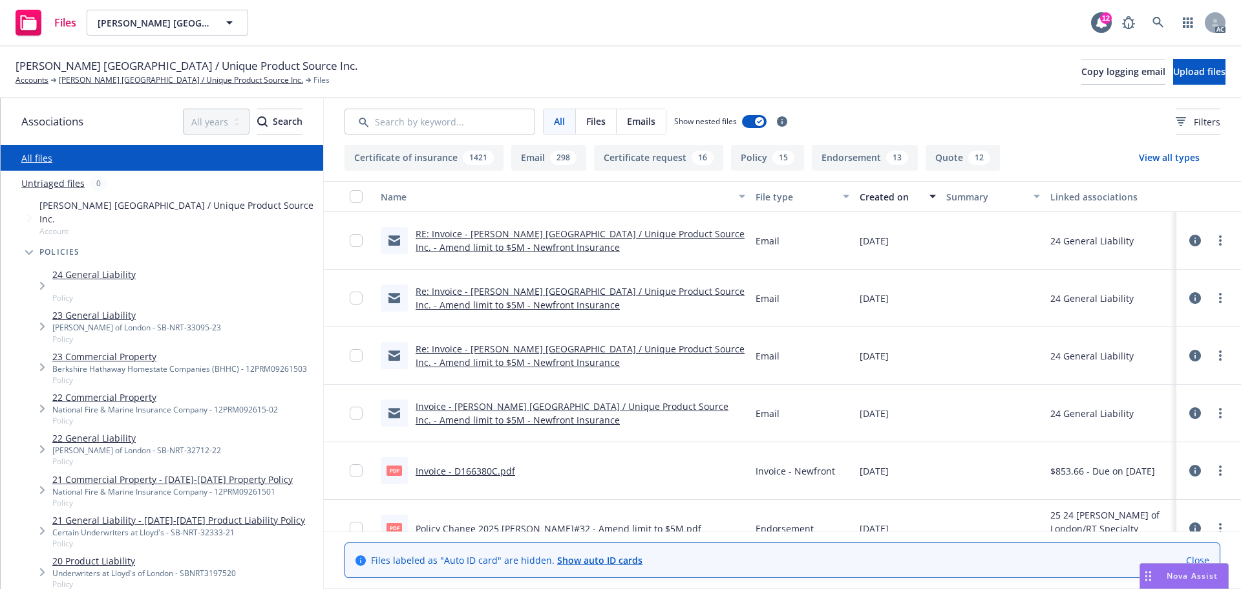
click at [860, 158] on button "Endorsement 13" at bounding box center [865, 158] width 106 height 26
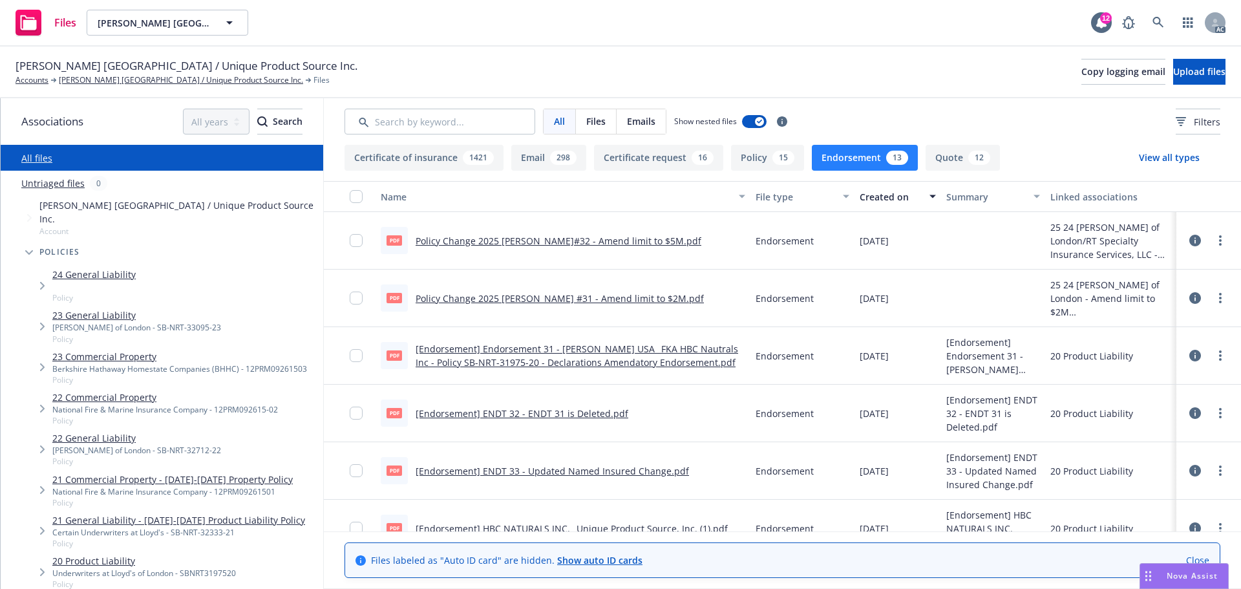
click at [85, 281] on div "[PERSON_NAME] of London - SB-NRT-33451-24" at bounding box center [136, 286] width 169 height 11
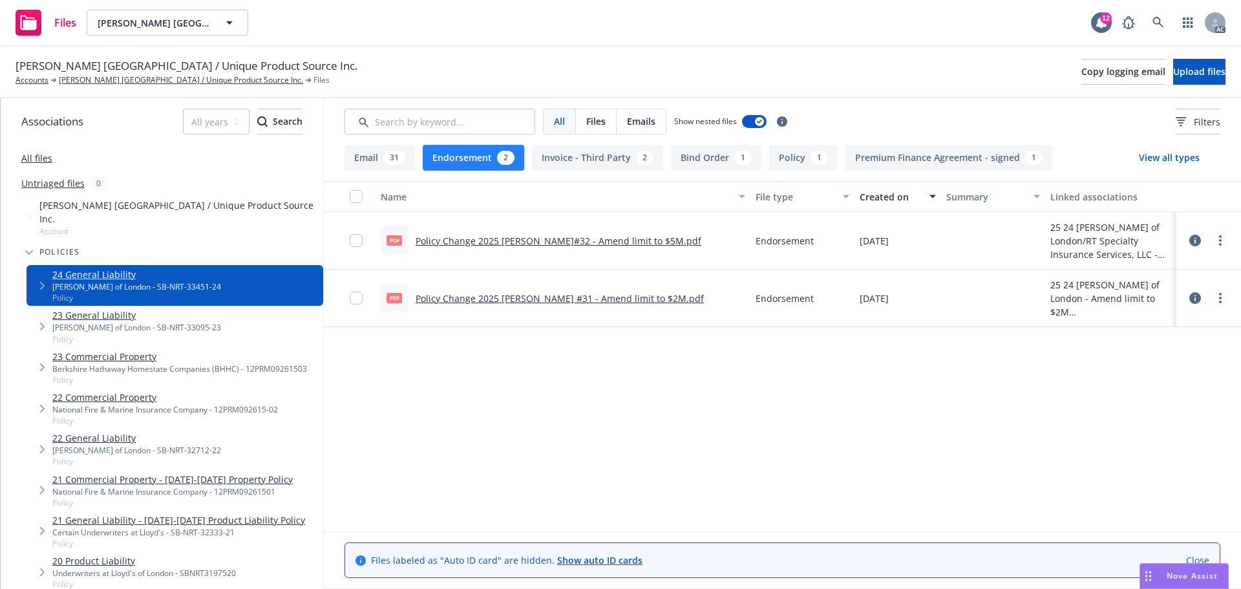
drag, startPoint x: 913, startPoint y: 248, endPoint x: 849, endPoint y: 259, distance: 64.8
click at [849, 259] on div "pdf Policy Change 2025 [PERSON_NAME]#32 - Amend limit to $5M.pdf Endorsement [D…" at bounding box center [782, 241] width 917 height 58
copy div "[DATE]"
